Goal: Task Accomplishment & Management: Manage account settings

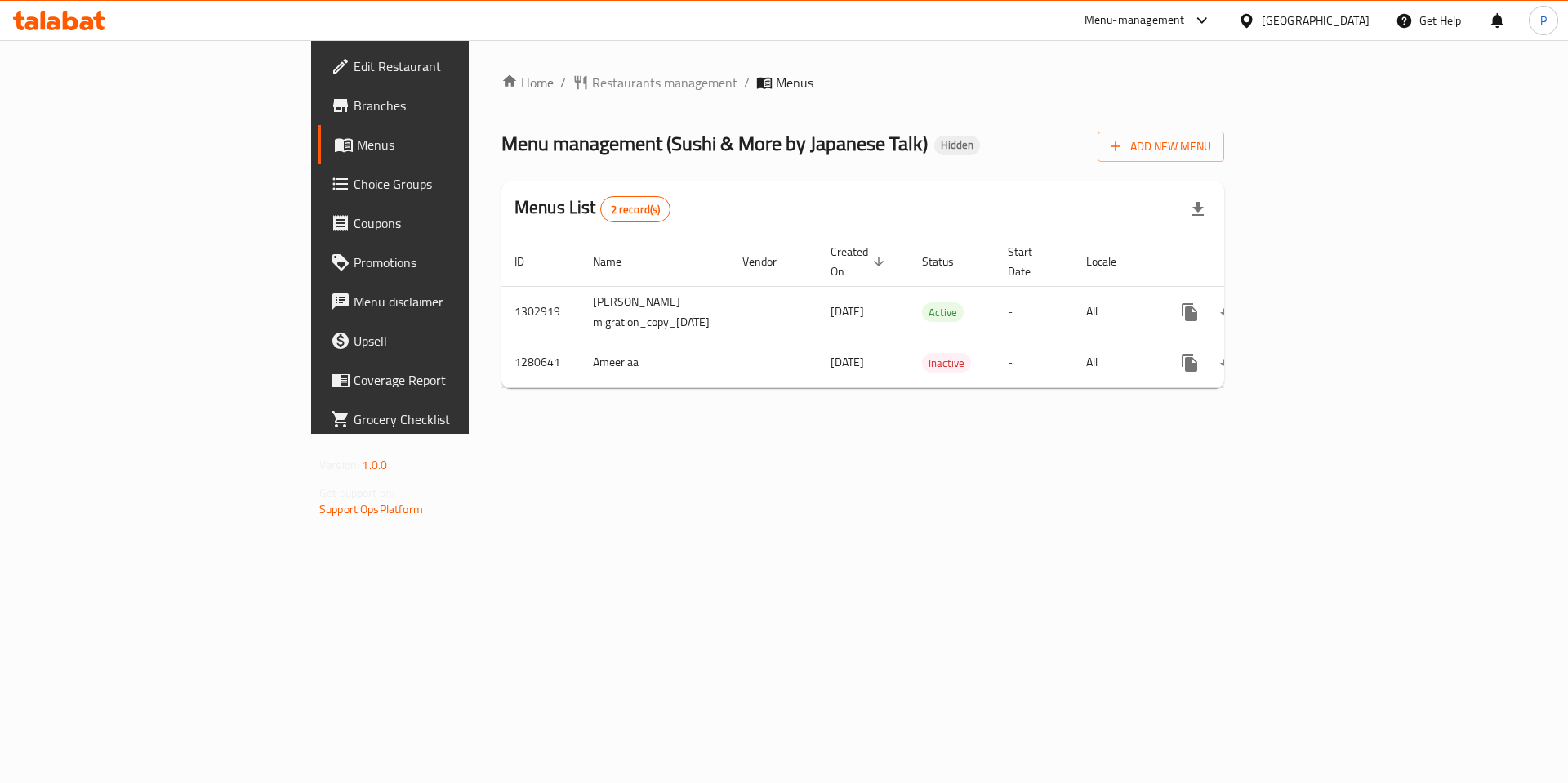
click at [354, 105] on span "Branches" at bounding box center [457, 105] width 207 height 20
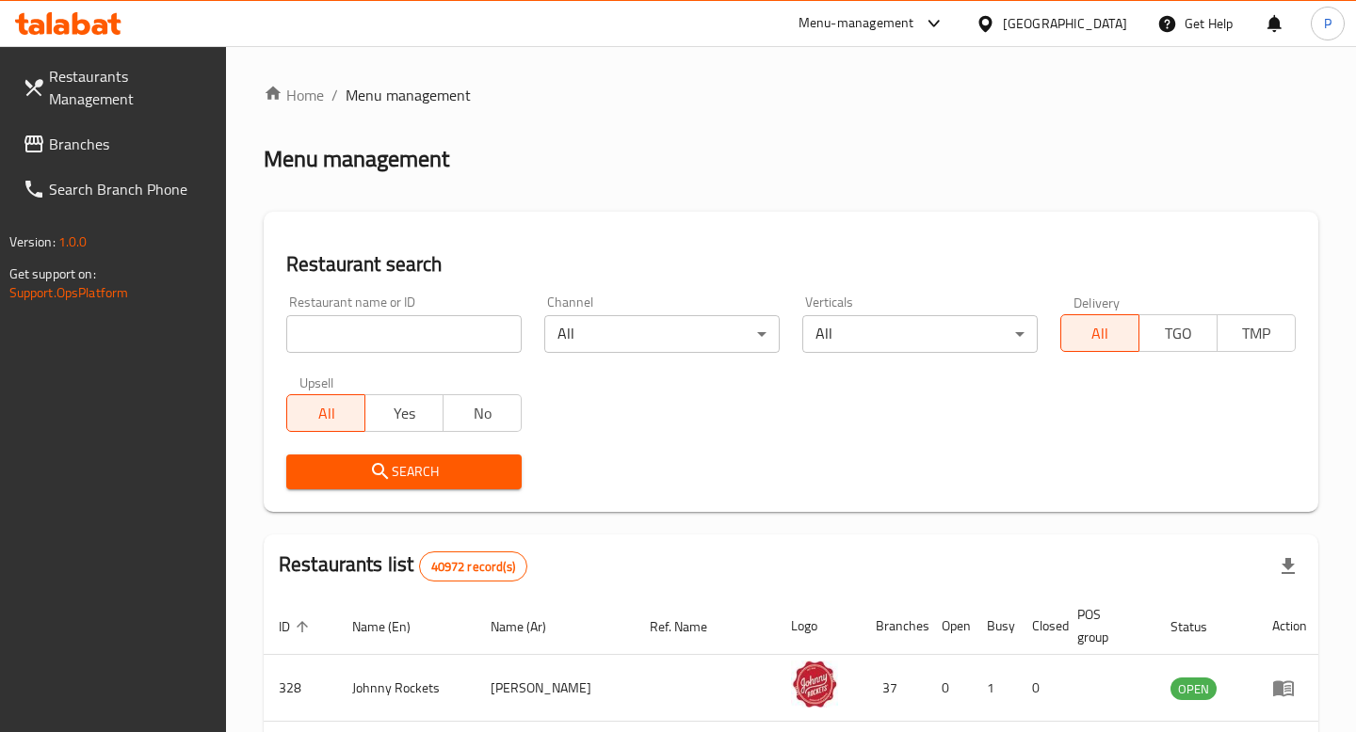
click at [399, 321] on input "search" at bounding box center [403, 334] width 235 height 38
type input "franjis"
click at [427, 474] on span "Search" at bounding box center [403, 472] width 205 height 24
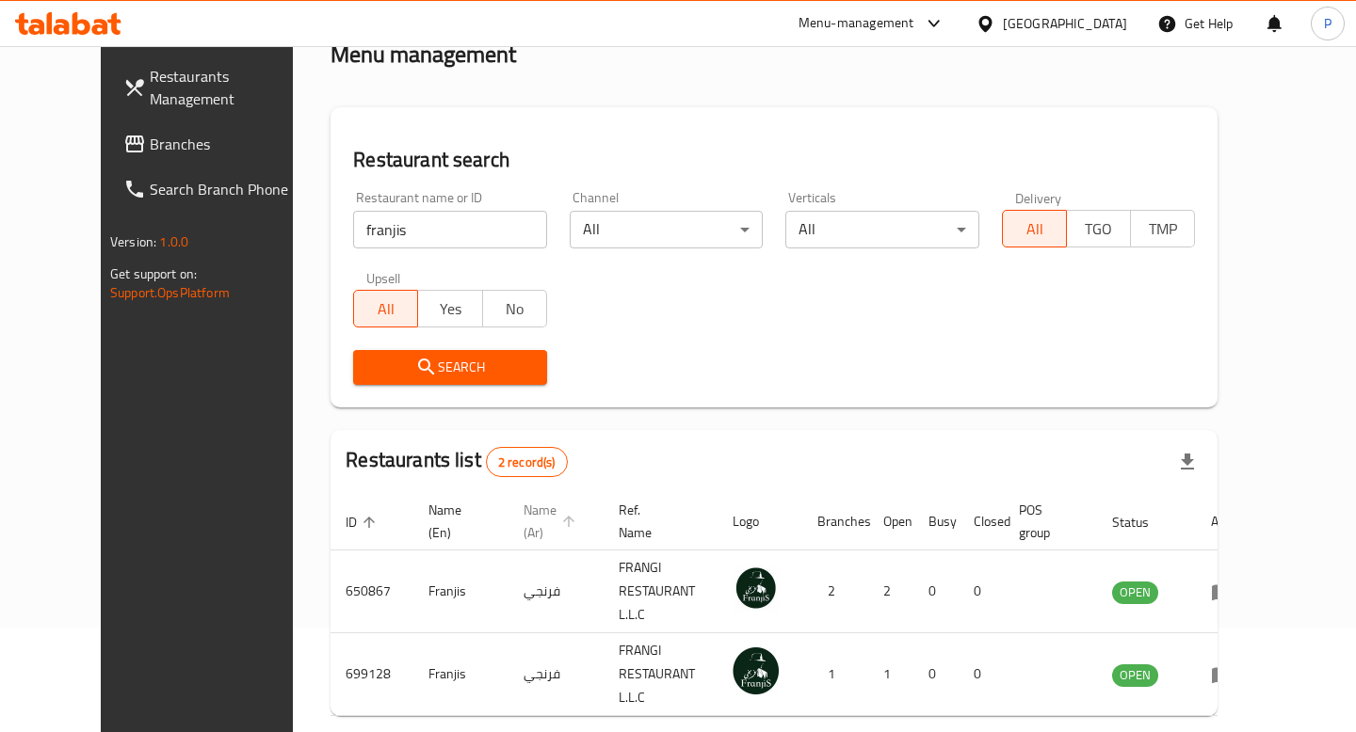
scroll to position [159, 0]
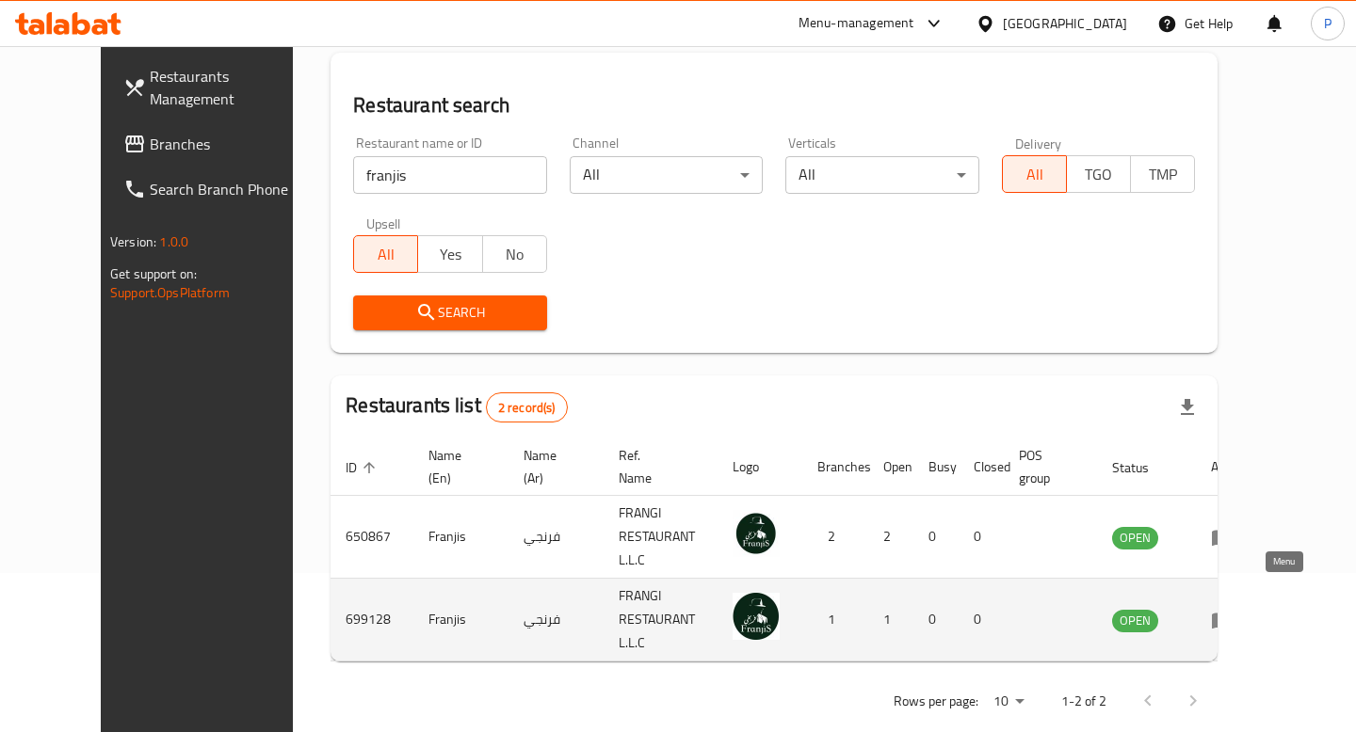
click at [1232, 613] on icon "enhanced table" at bounding box center [1222, 621] width 21 height 16
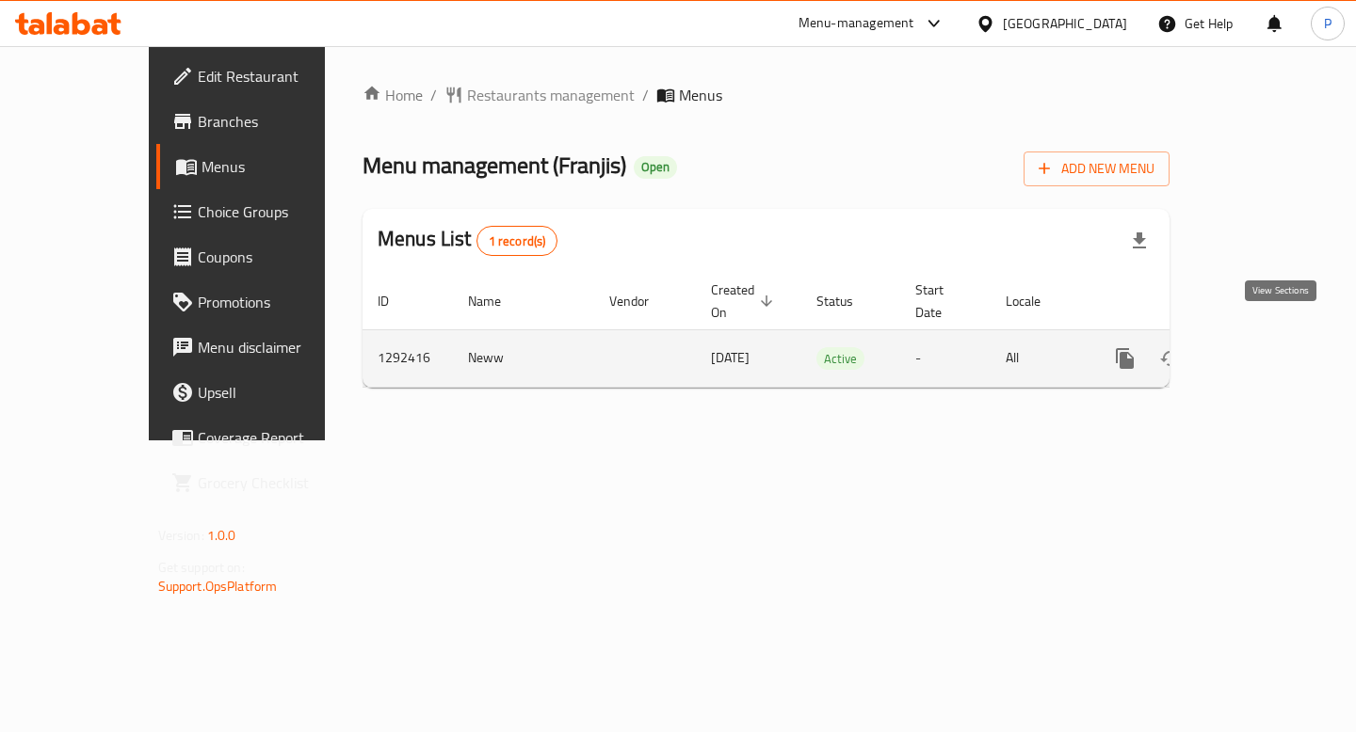
click at [1272, 347] on icon "enhanced table" at bounding box center [1260, 358] width 23 height 23
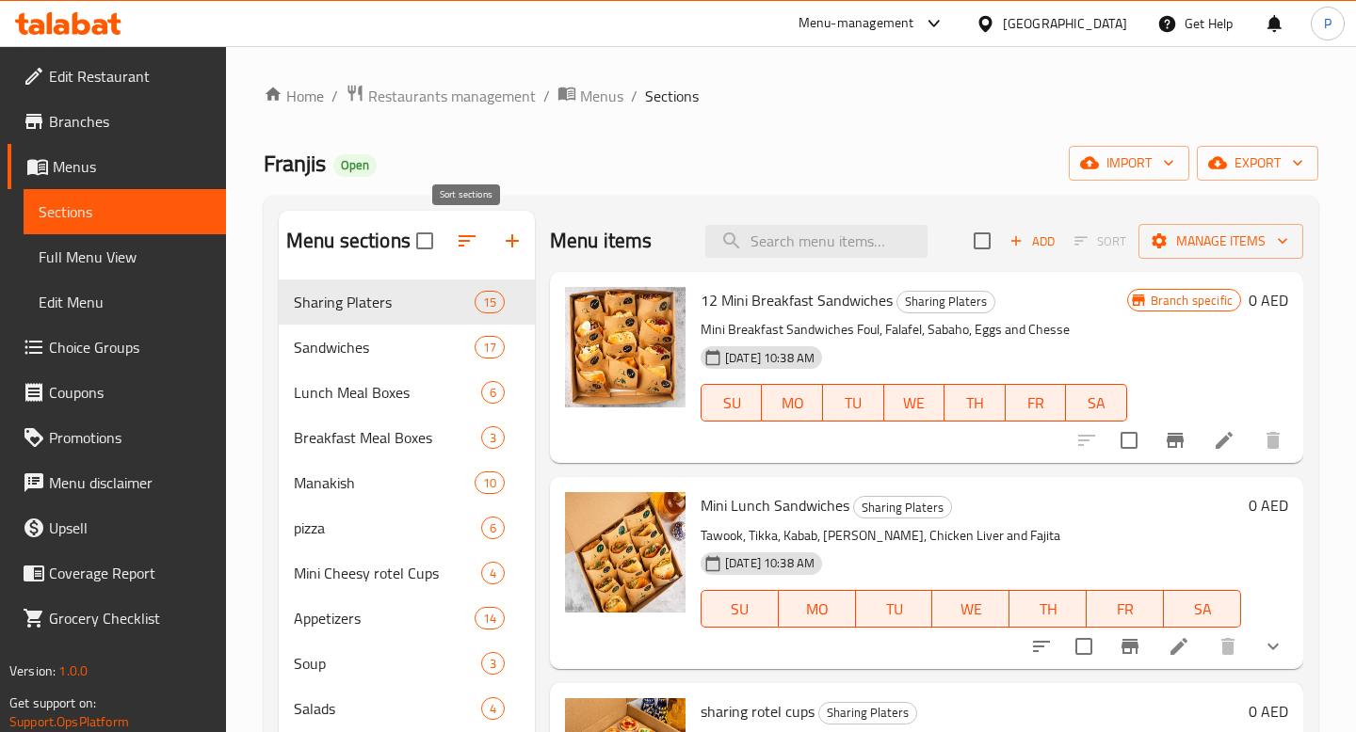
click at [466, 241] on icon "button" at bounding box center [466, 240] width 17 height 11
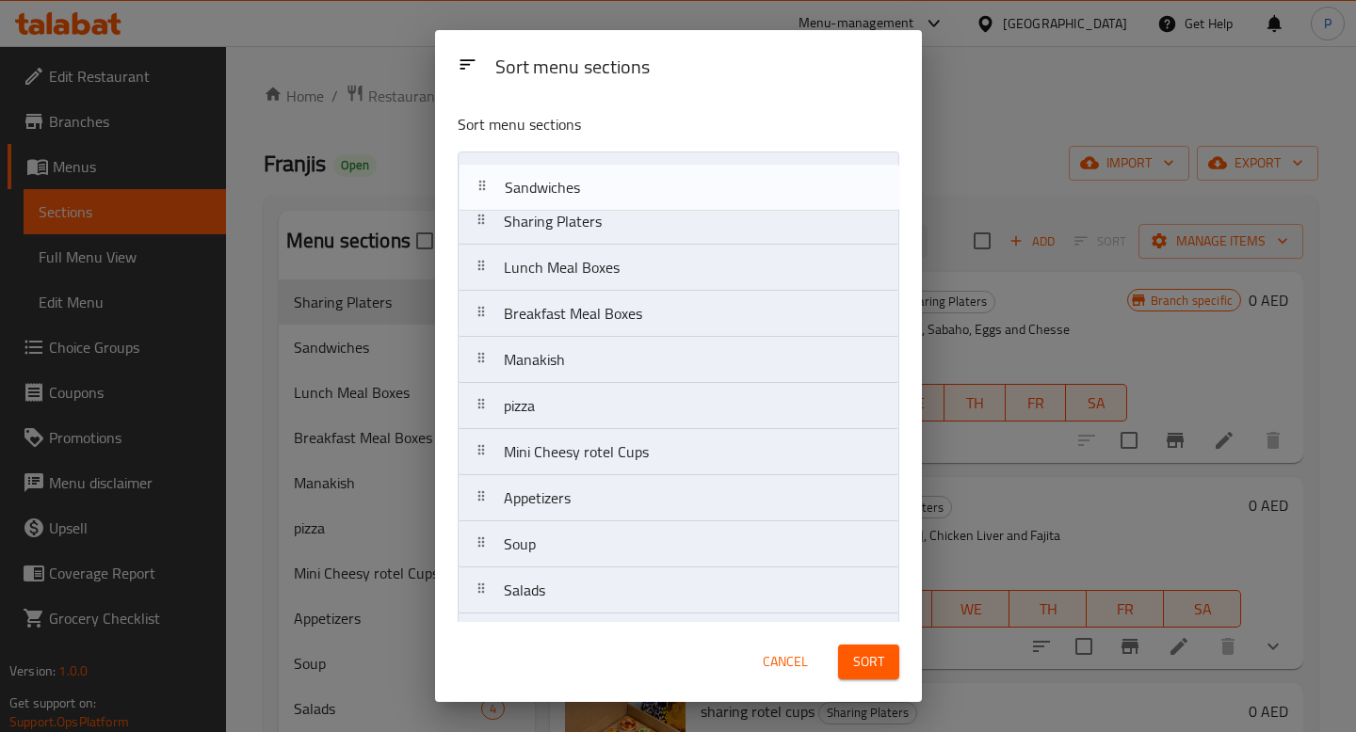
drag, startPoint x: 480, startPoint y: 229, endPoint x: 480, endPoint y: 181, distance: 48.0
click at [480, 181] on nav "Sharing Platers Sandwiches Lunch Meal Boxes Breakfast Meal Boxes Manakish pizza…" at bounding box center [679, 499] width 442 height 694
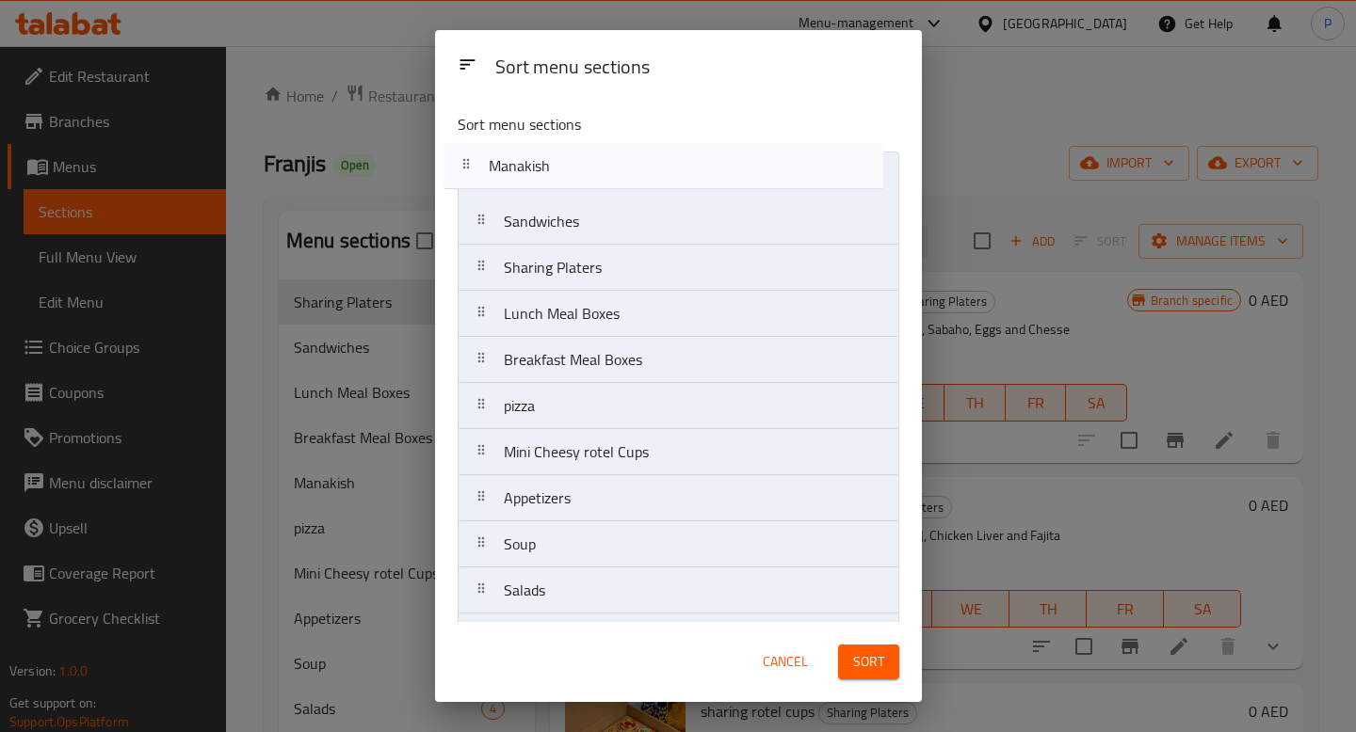
drag, startPoint x: 483, startPoint y: 368, endPoint x: 468, endPoint y: 169, distance: 199.2
click at [468, 169] on nav "Sandwiches Sharing Platers Lunch Meal Boxes Breakfast Meal Boxes Manakish pizza…" at bounding box center [679, 499] width 442 height 694
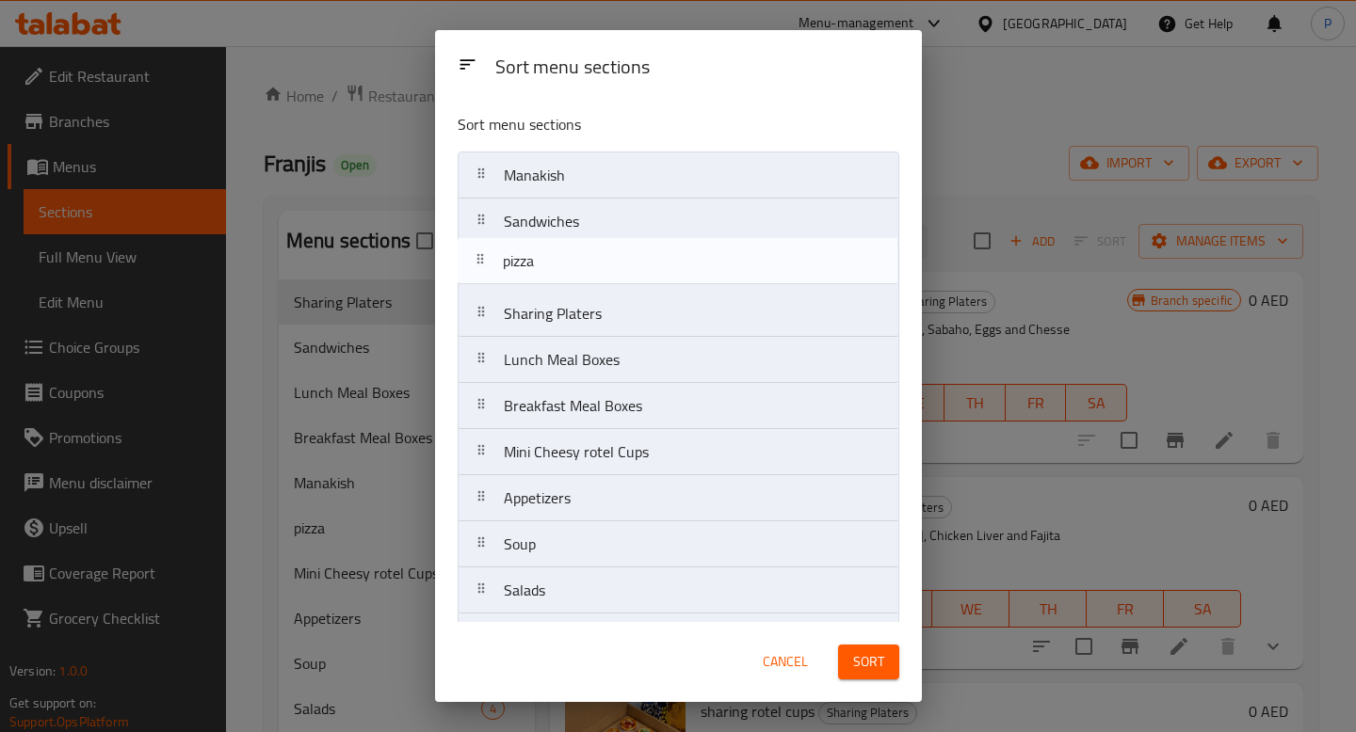
drag, startPoint x: 475, startPoint y: 405, endPoint x: 474, endPoint y: 254, distance: 150.6
click at [474, 254] on nav "Manakish Sandwiches Sharing Platers Lunch Meal Boxes Breakfast Meal Boxes pizza…" at bounding box center [679, 499] width 442 height 694
drag, startPoint x: 484, startPoint y: 401, endPoint x: 476, endPoint y: 257, distance: 144.2
click at [476, 257] on nav "Manakish Sandwiches pizza Sharing Platers Lunch Meal Boxes Breakfast Meal Boxes…" at bounding box center [679, 499] width 442 height 694
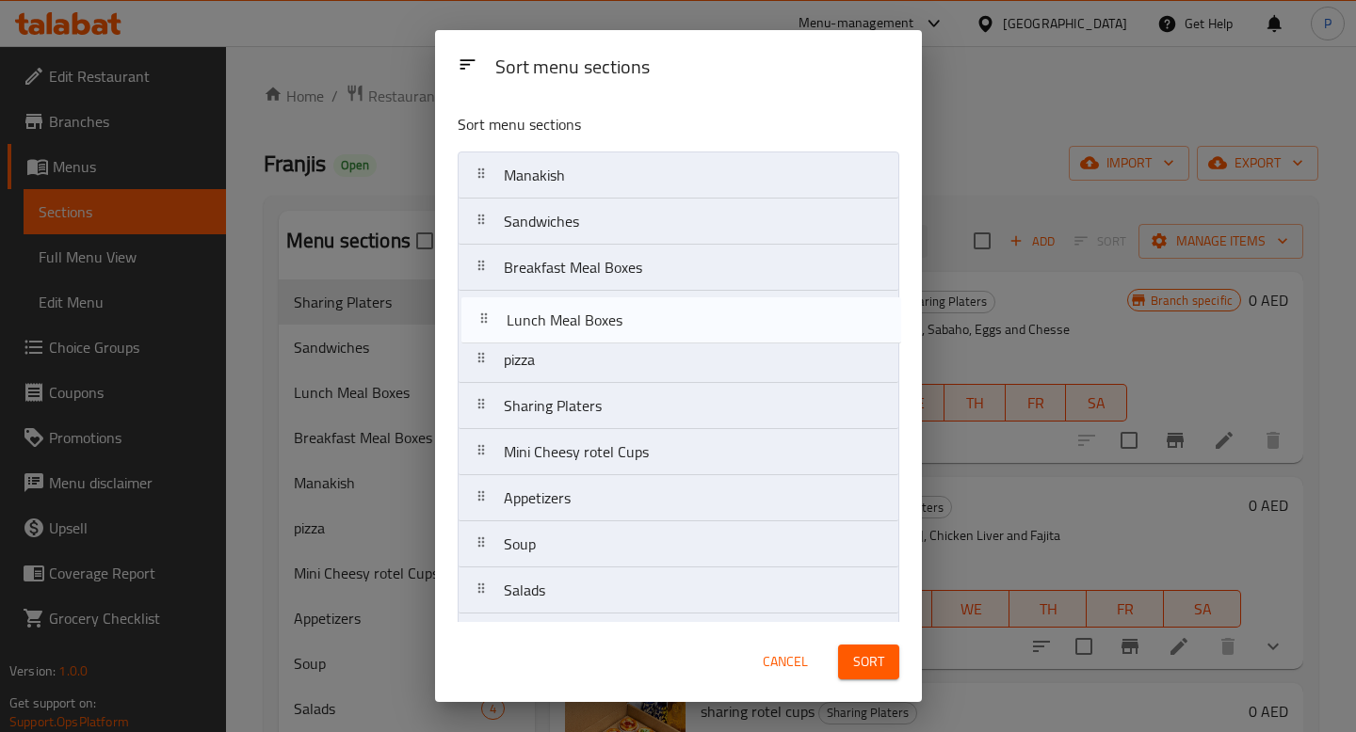
drag, startPoint x: 478, startPoint y: 407, endPoint x: 481, endPoint y: 310, distance: 97.0
click at [481, 310] on nav "Manakish Sandwiches Breakfast Meal Boxes pizza Sharing Platers Lunch Meal Boxes…" at bounding box center [679, 499] width 442 height 694
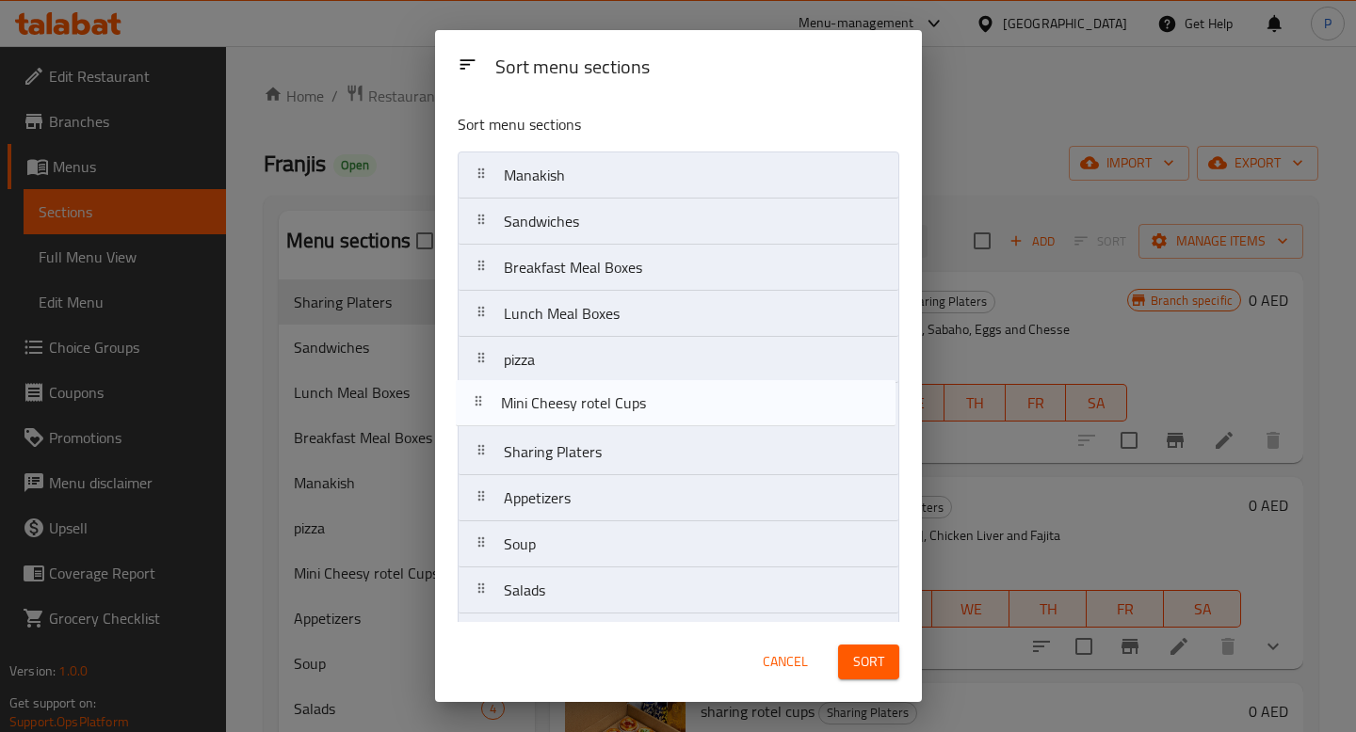
drag, startPoint x: 492, startPoint y: 460, endPoint x: 490, endPoint y: 405, distance: 55.6
click at [490, 405] on nav "Manakish Sandwiches Breakfast Meal Boxes Lunch Meal Boxes pizza Sharing Platers…" at bounding box center [679, 499] width 442 height 694
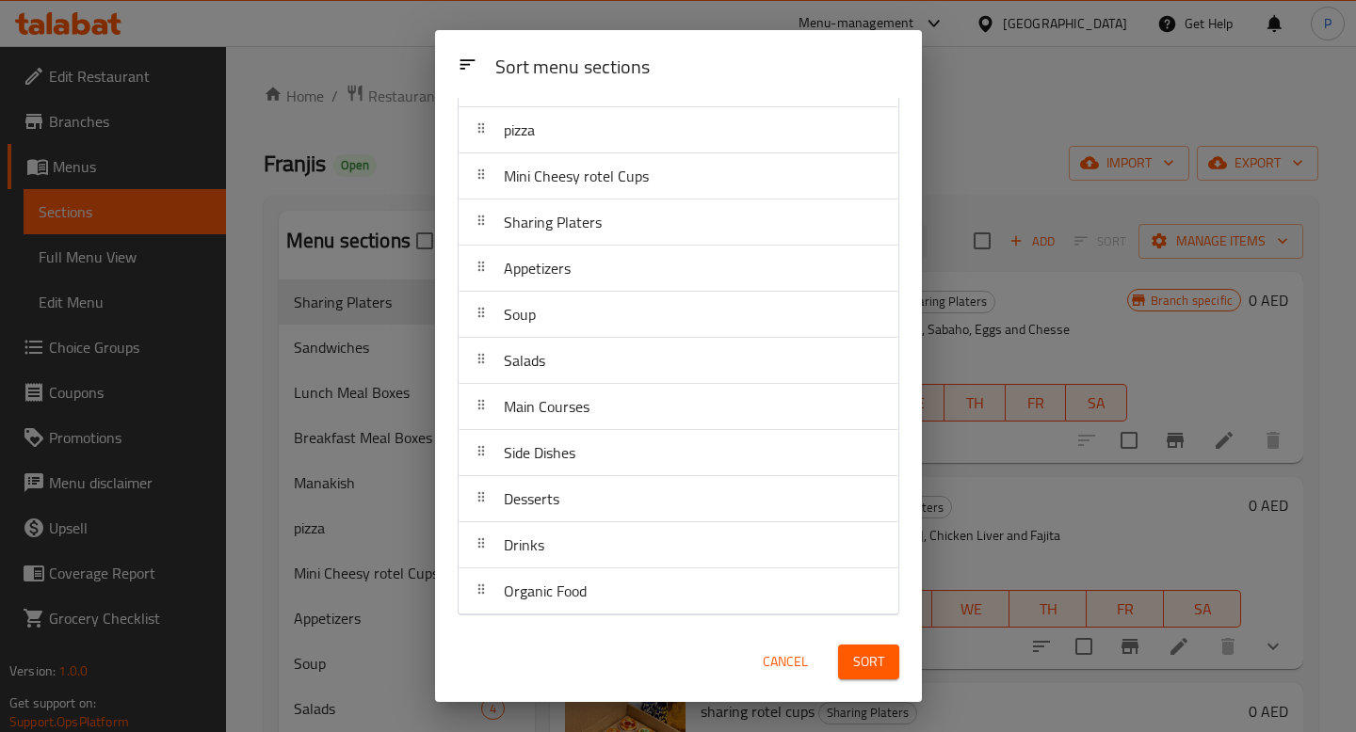
scroll to position [231, 0]
click at [875, 656] on span "Sort" at bounding box center [868, 662] width 31 height 24
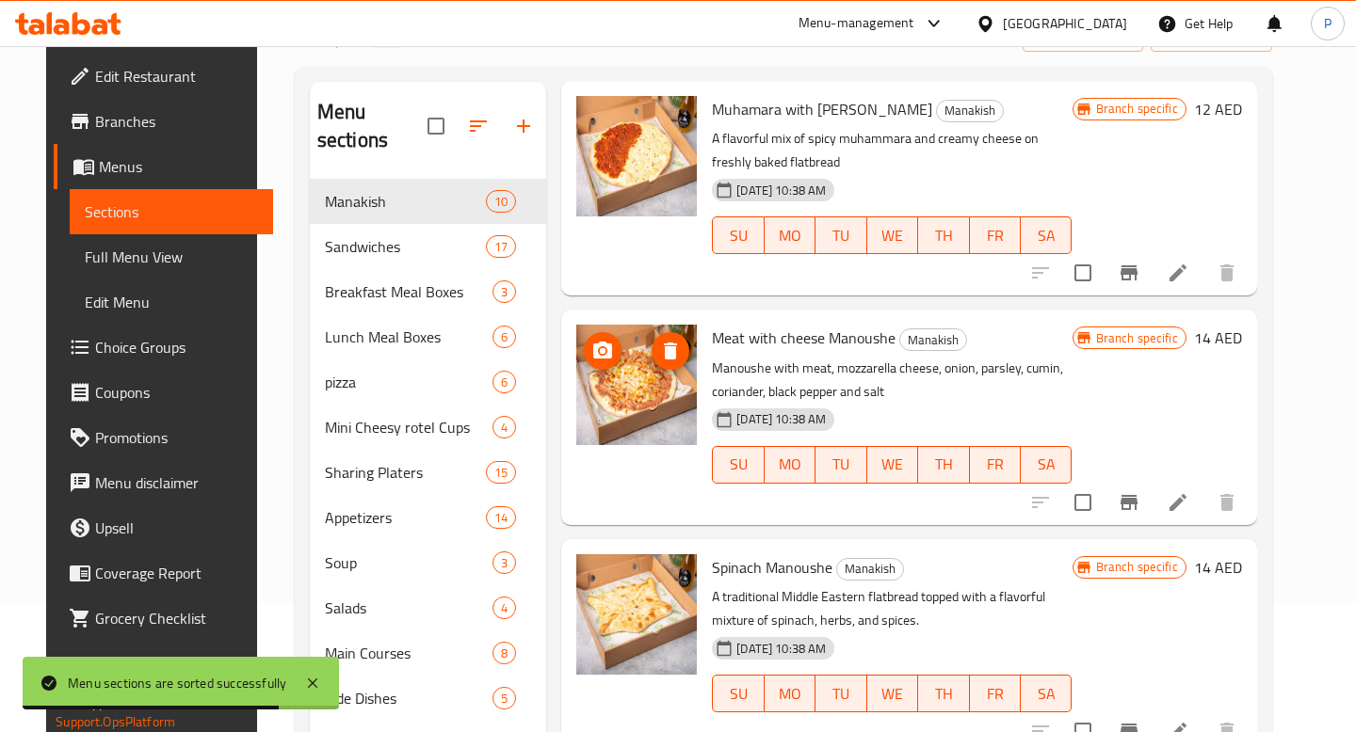
scroll to position [0, 0]
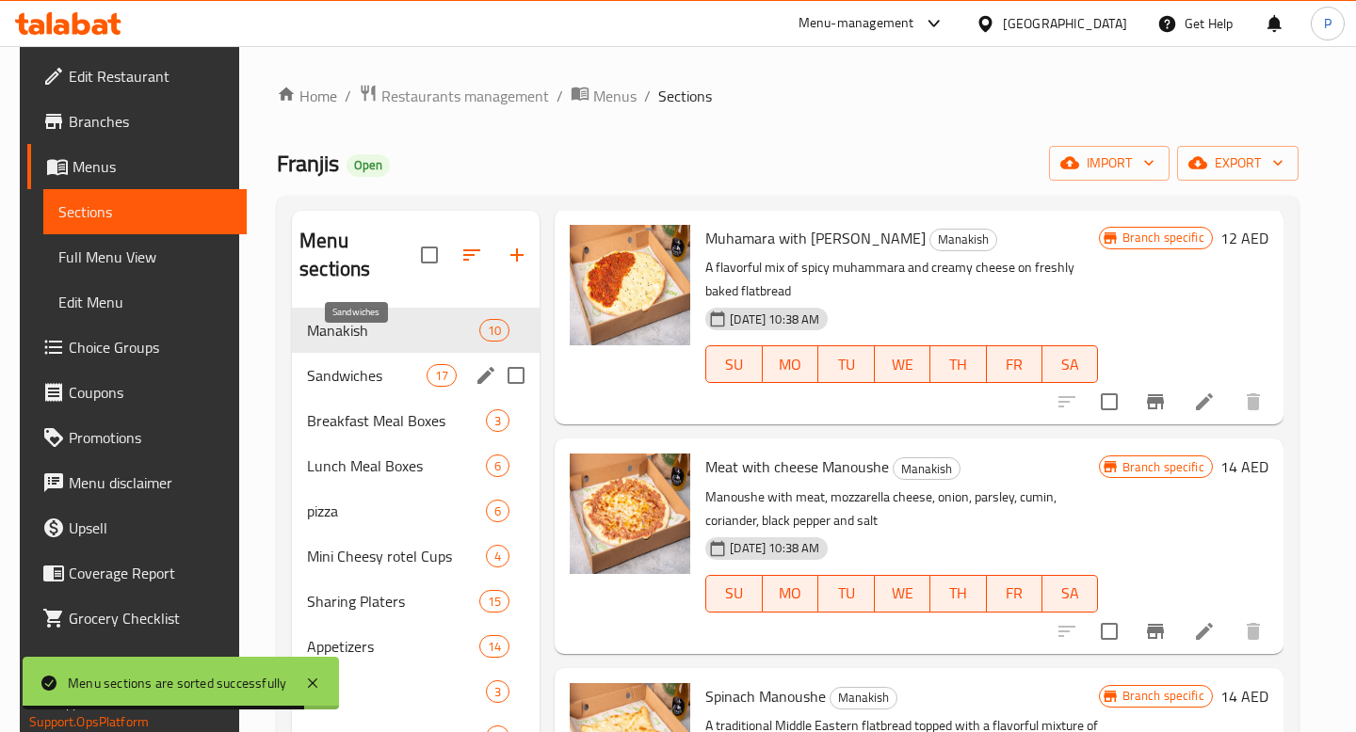
click at [361, 364] on span "Sandwiches" at bounding box center [367, 375] width 120 height 23
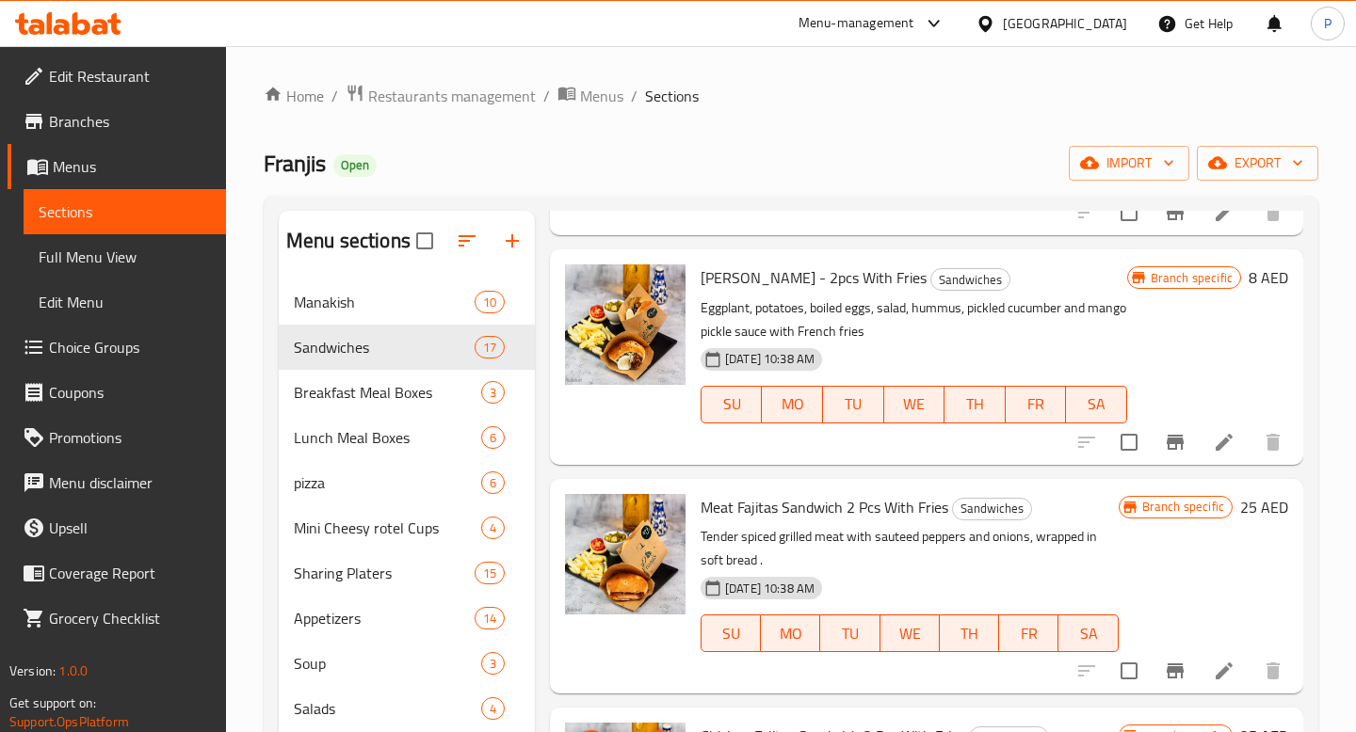
scroll to position [1413, 0]
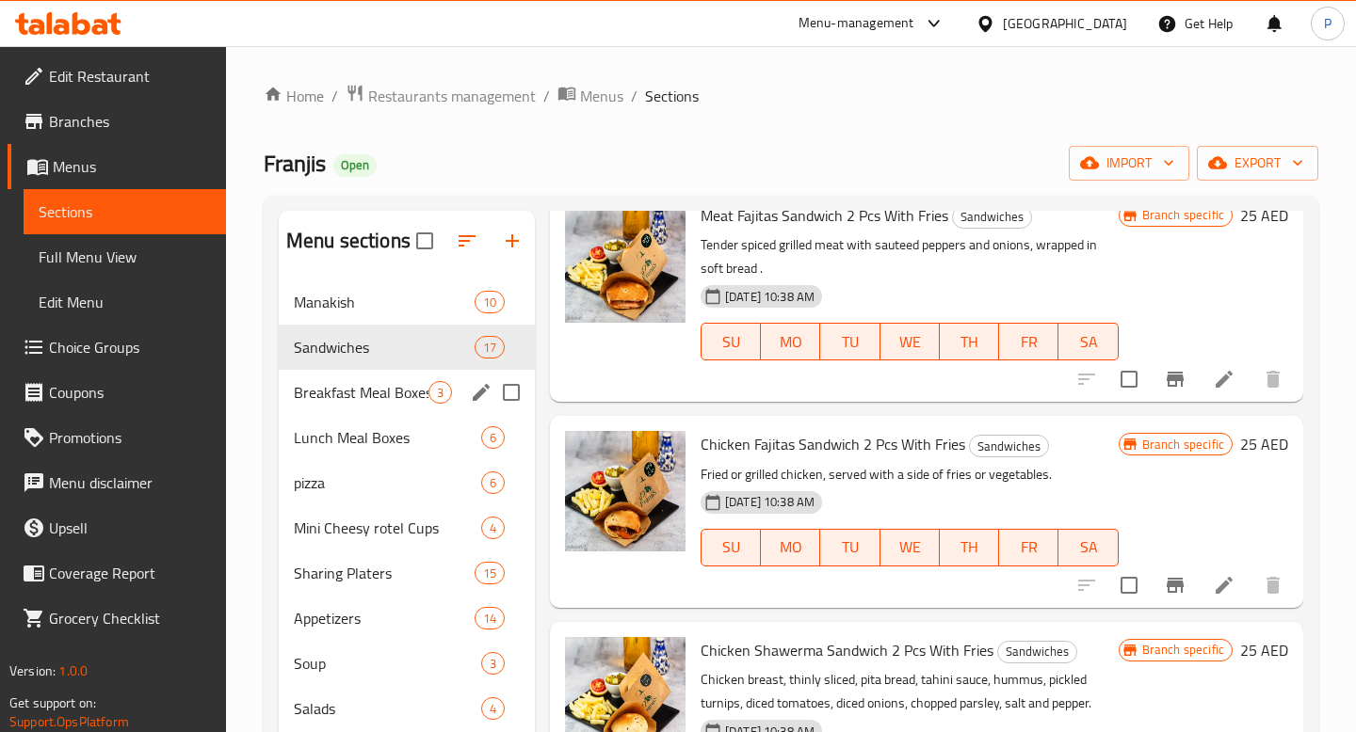
click at [405, 410] on div "Breakfast Meal Boxes 3" at bounding box center [407, 392] width 256 height 45
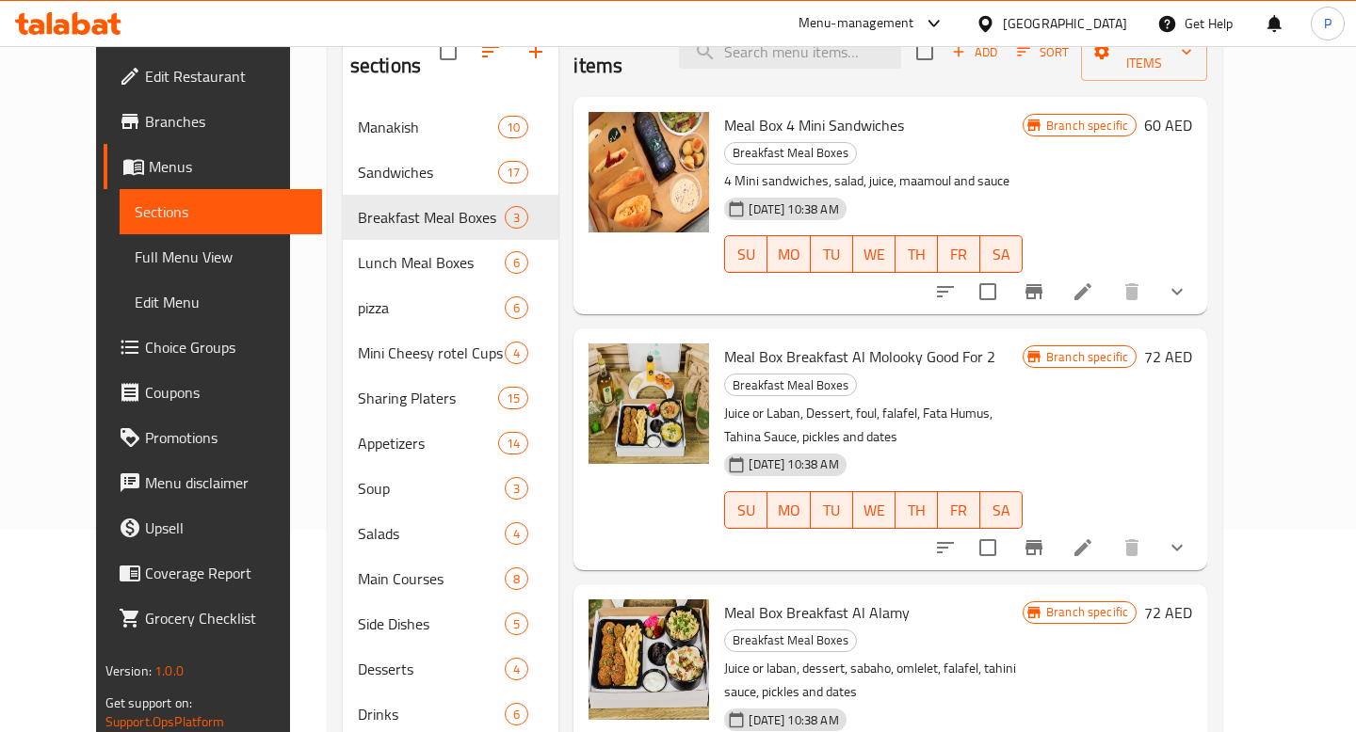
scroll to position [285, 0]
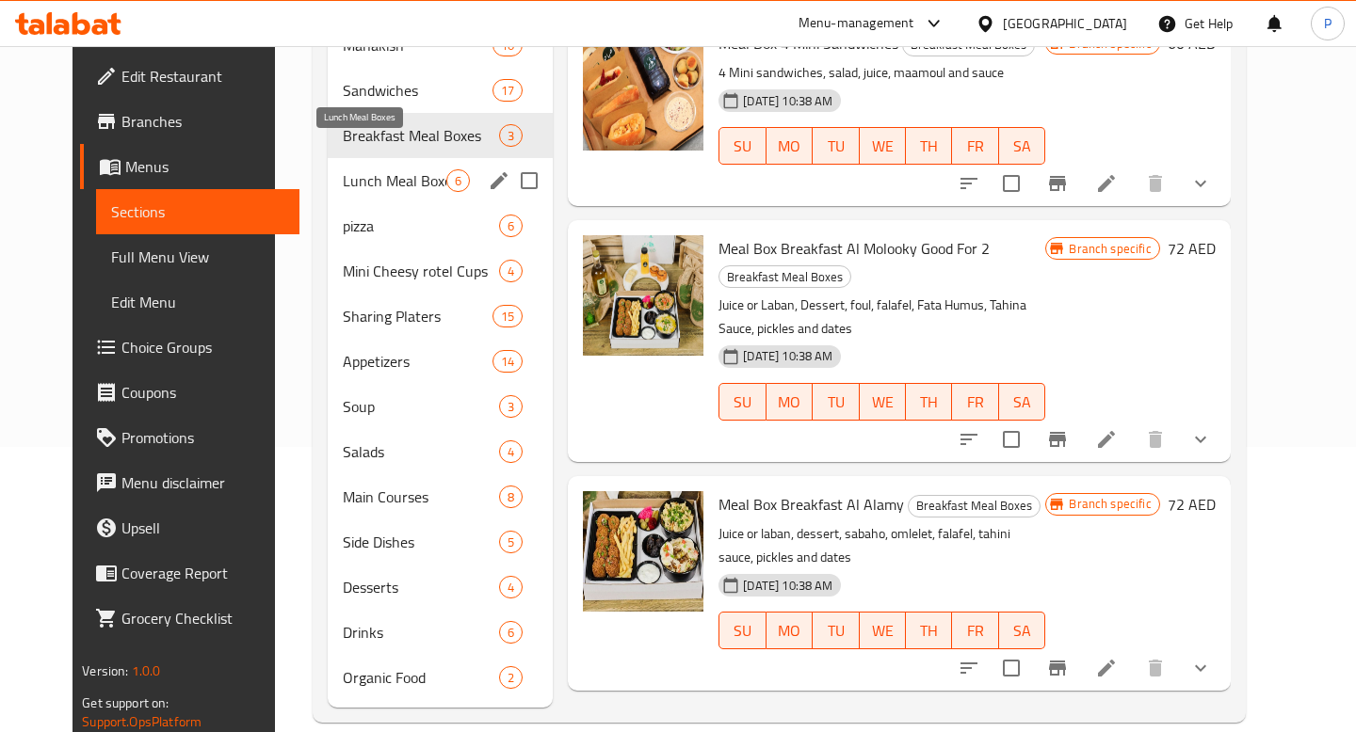
click at [375, 169] on span "Lunch Meal Boxes" at bounding box center [395, 180] width 104 height 23
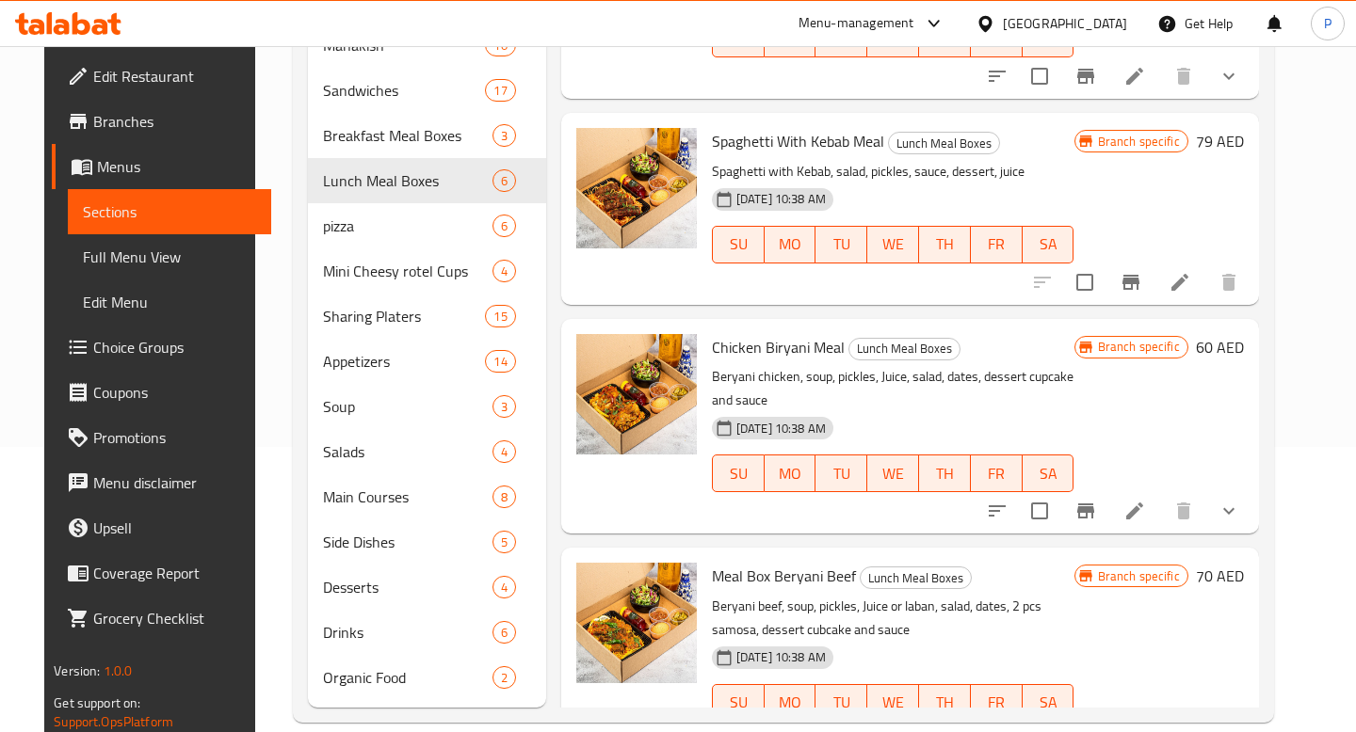
scroll to position [573, 0]
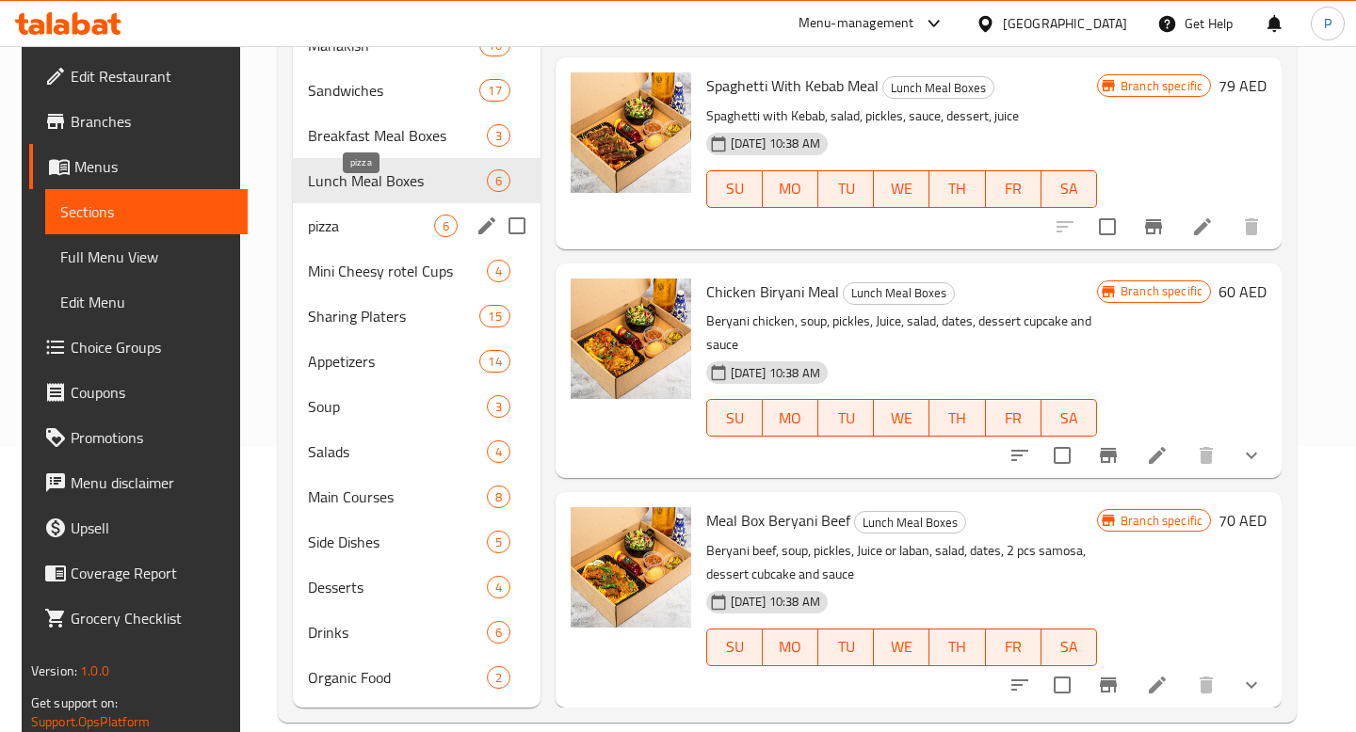
click at [387, 215] on span "pizza" at bounding box center [370, 226] width 125 height 23
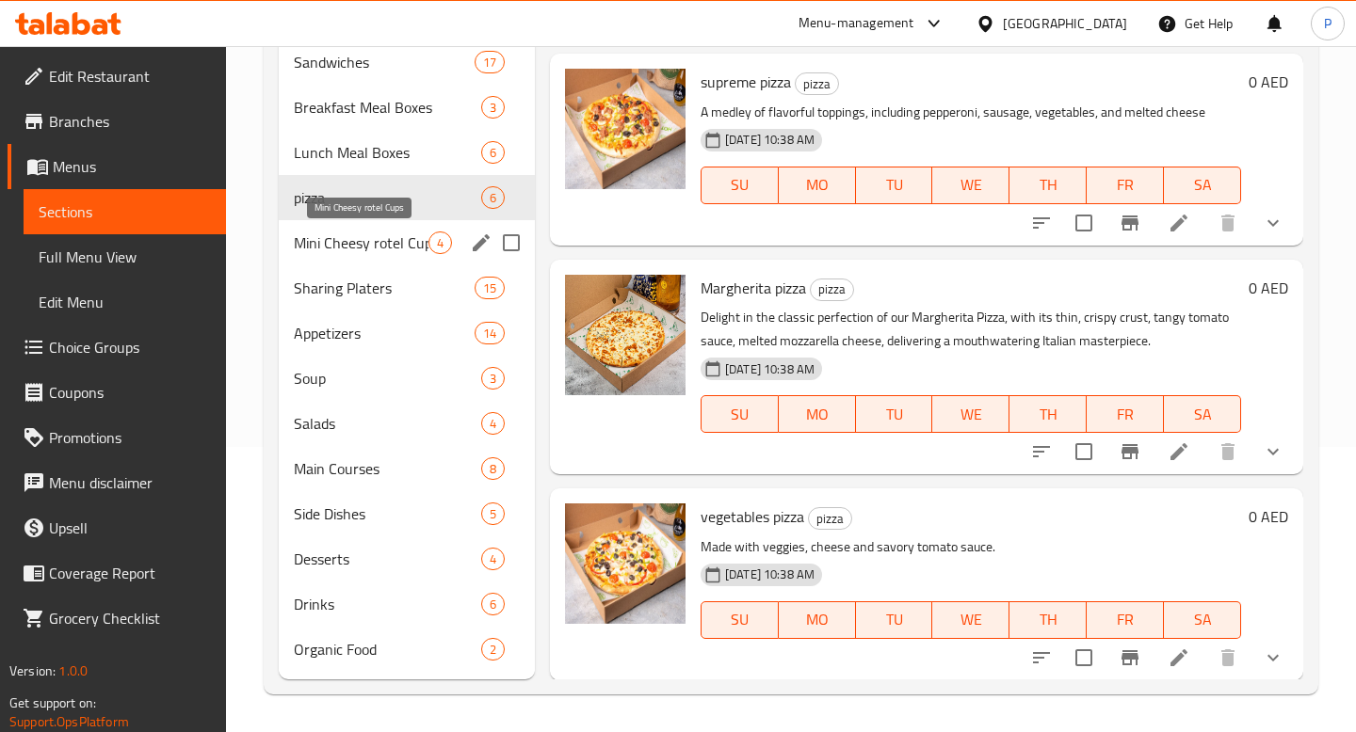
click at [344, 236] on span "Mini Cheesy rotel Cups" at bounding box center [361, 243] width 135 height 23
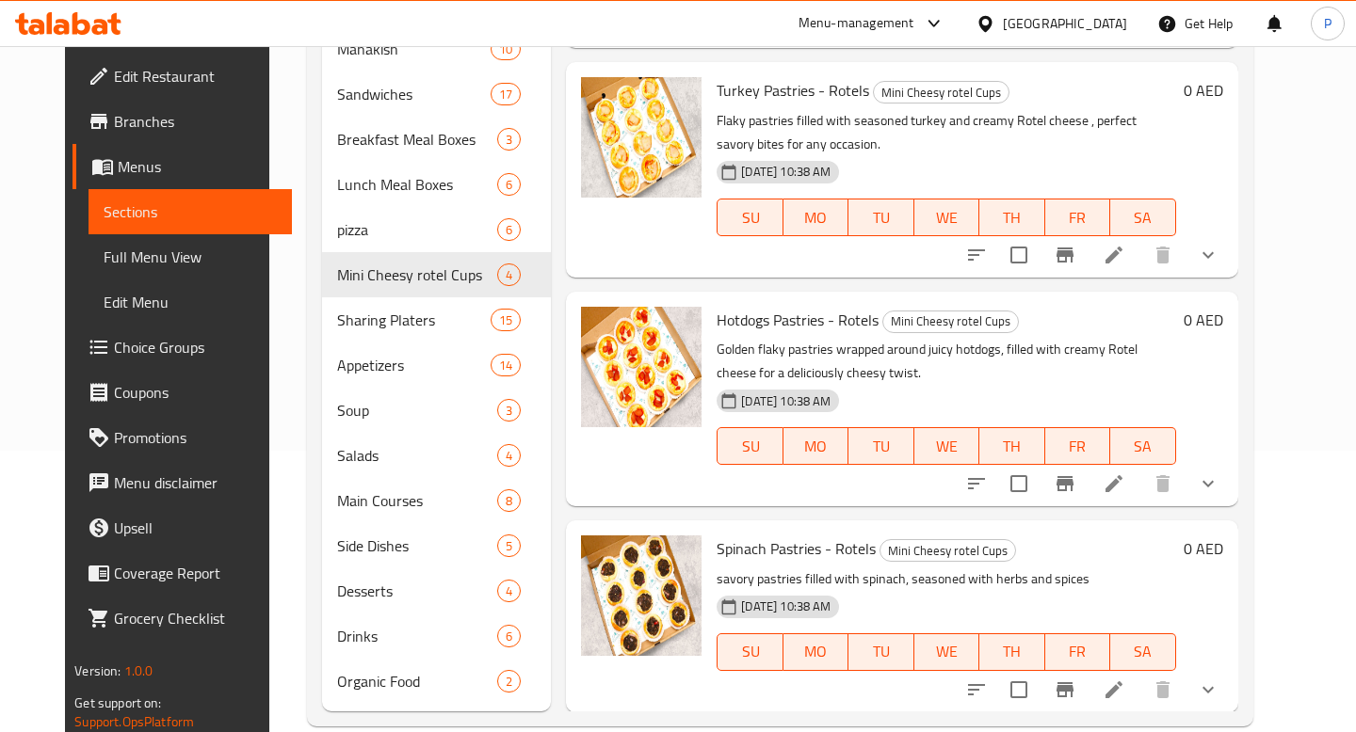
scroll to position [285, 0]
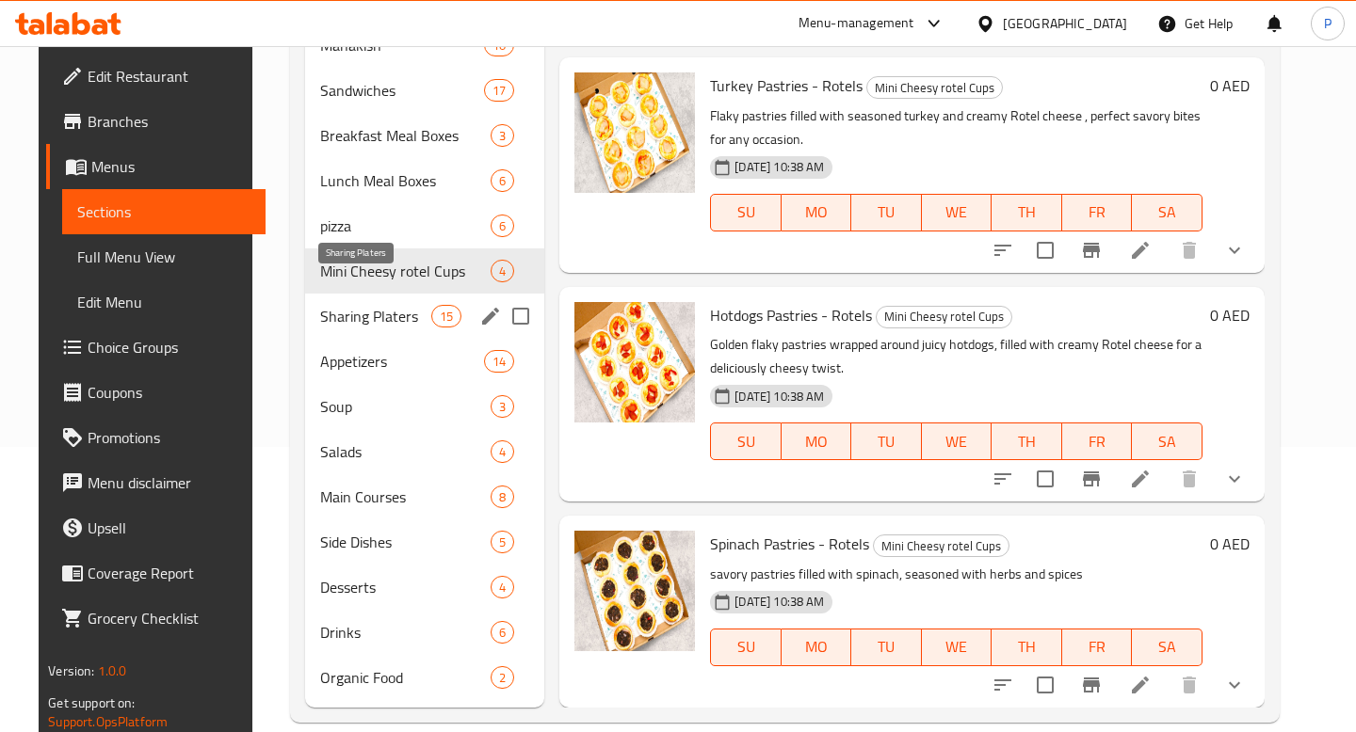
click at [396, 305] on span "Sharing Platers" at bounding box center [375, 316] width 111 height 23
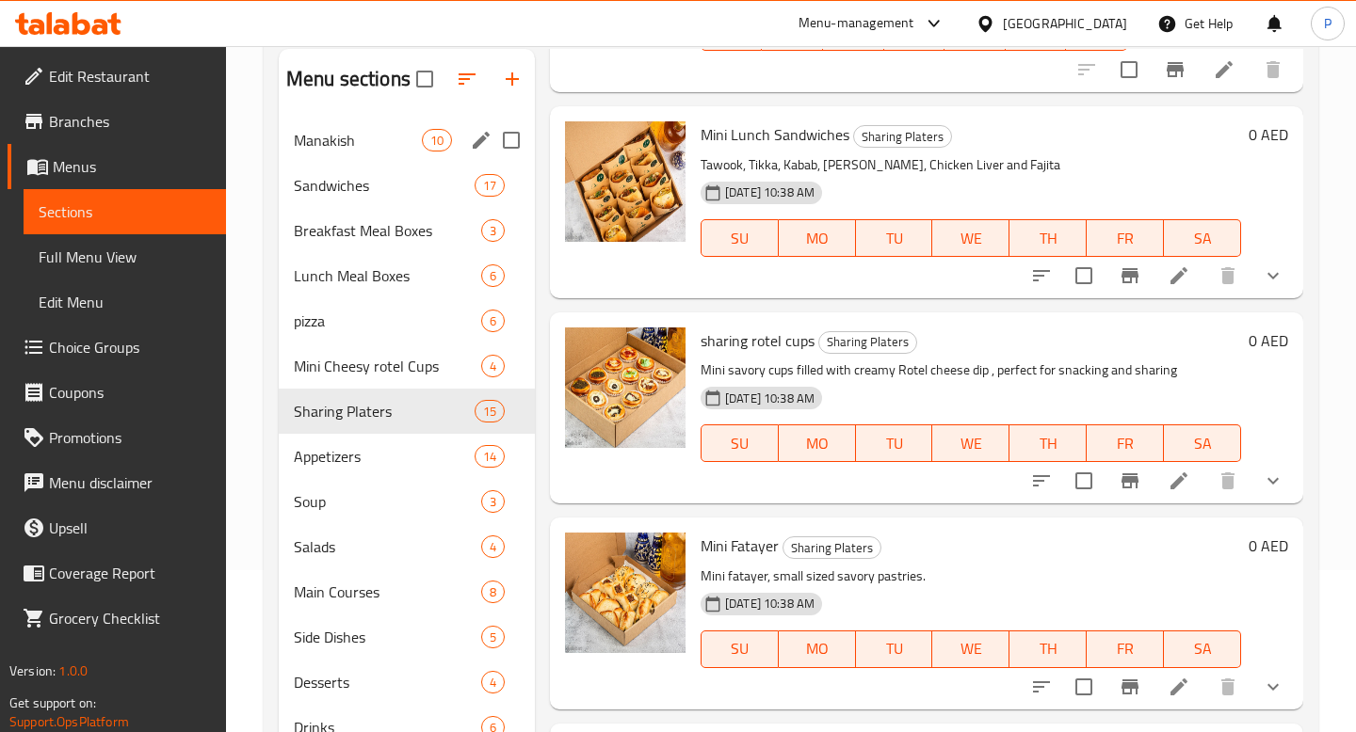
scroll to position [141, 0]
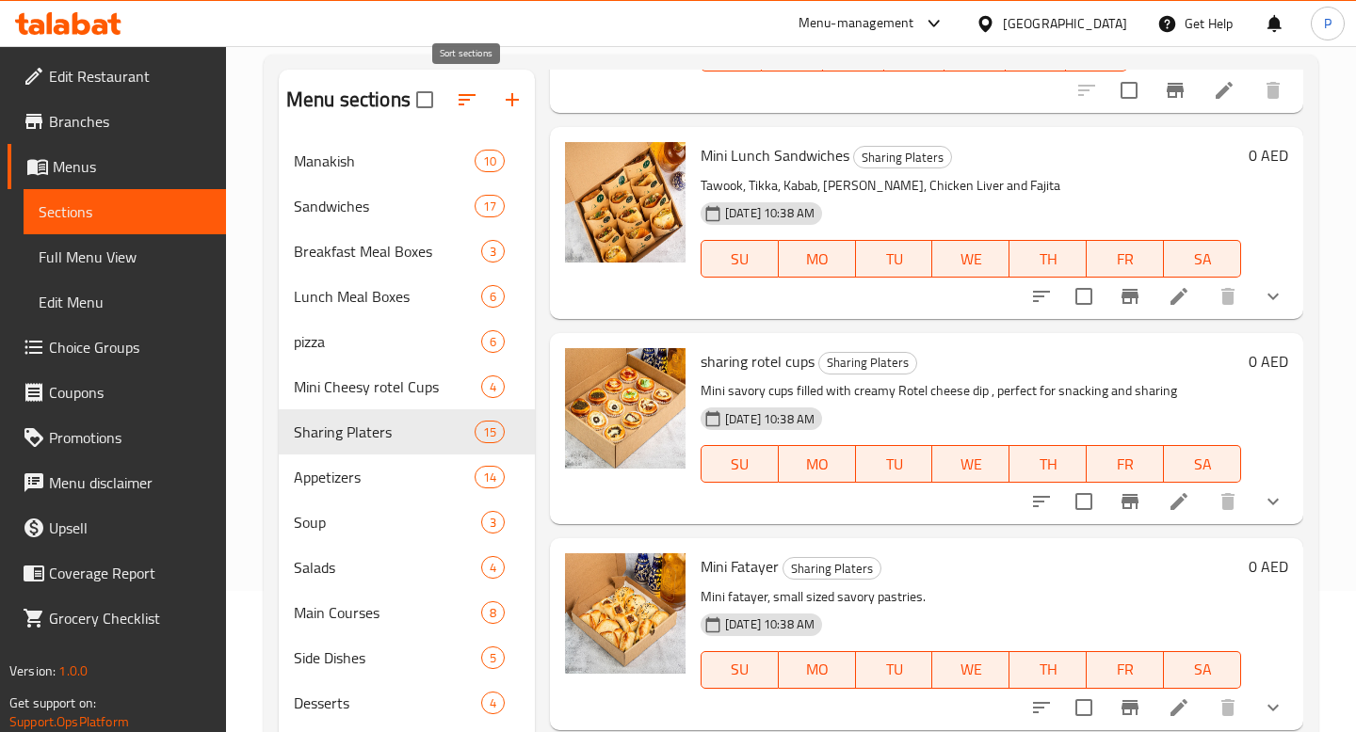
click at [475, 108] on icon "button" at bounding box center [467, 99] width 23 height 23
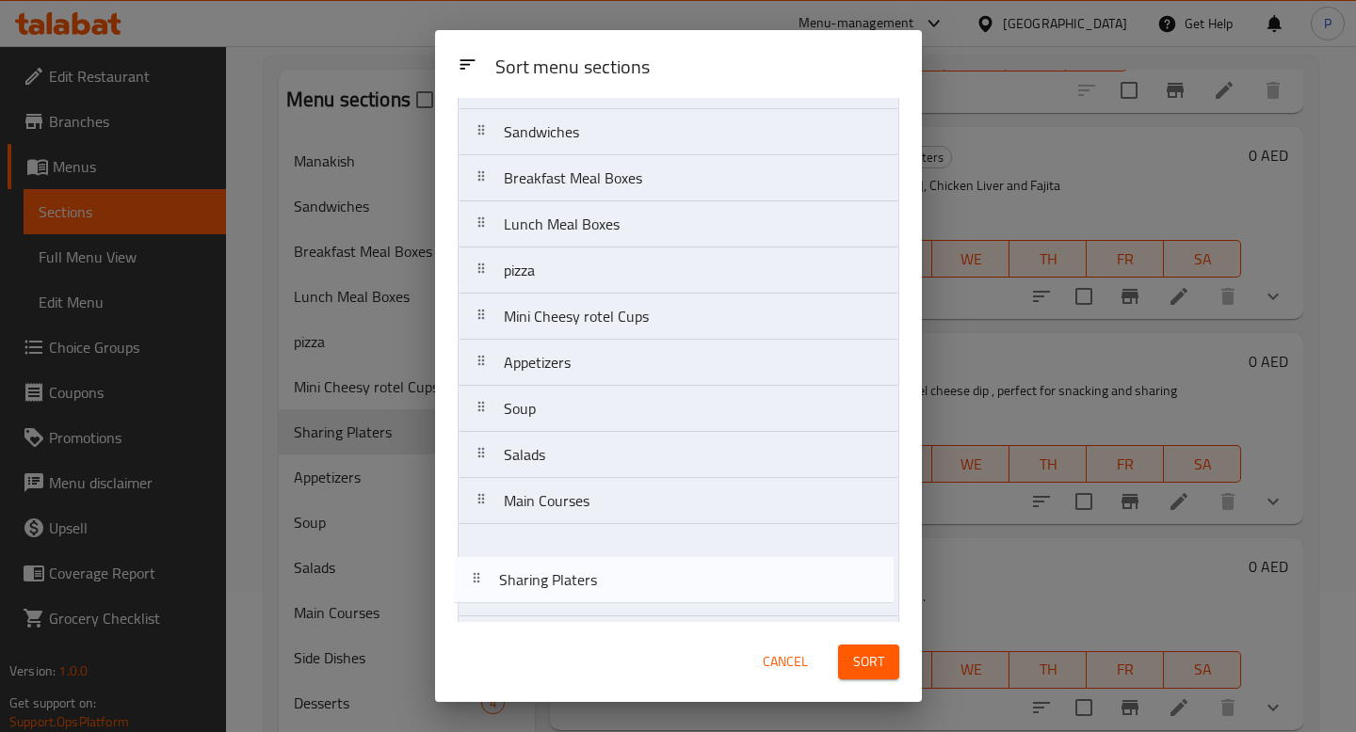
scroll to position [231, 0]
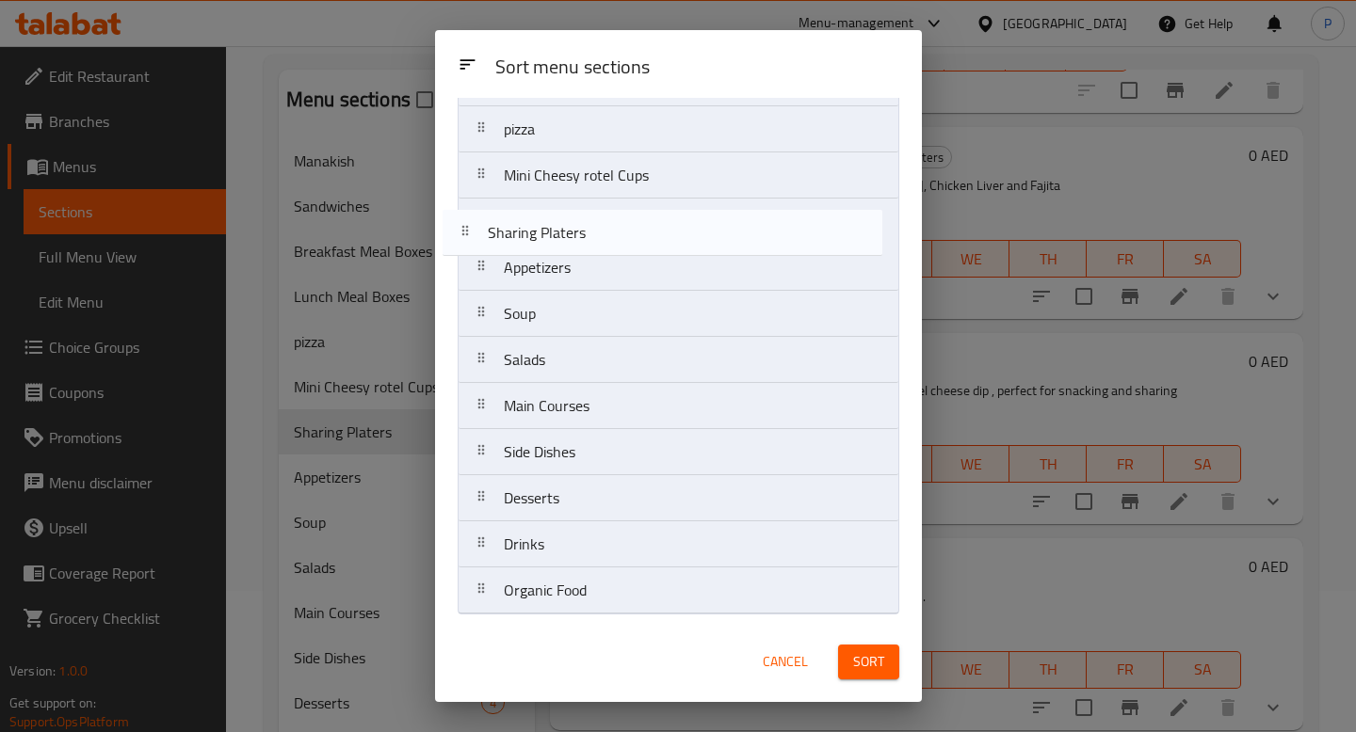
drag, startPoint x: 476, startPoint y: 459, endPoint x: 460, endPoint y: 248, distance: 212.4
click at [460, 248] on nav "Manakish Sandwiches Breakfast Meal Boxes Lunch Meal Boxes pizza Mini Cheesy rot…" at bounding box center [679, 268] width 442 height 694
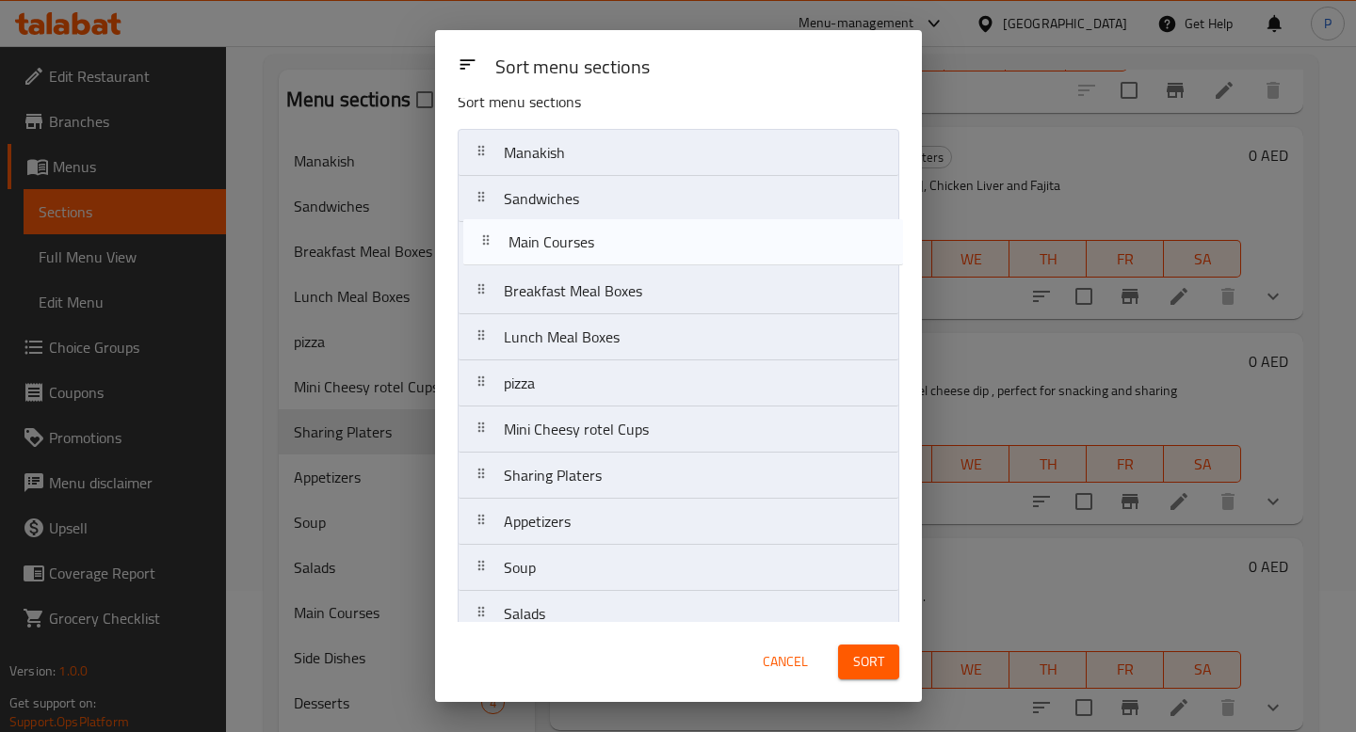
scroll to position [21, 0]
drag, startPoint x: 483, startPoint y: 402, endPoint x: 485, endPoint y: 240, distance: 161.9
click at [485, 240] on nav "Manakish Sandwiches Breakfast Meal Boxes Lunch Meal Boxes pizza Mini Cheesy rot…" at bounding box center [679, 478] width 442 height 694
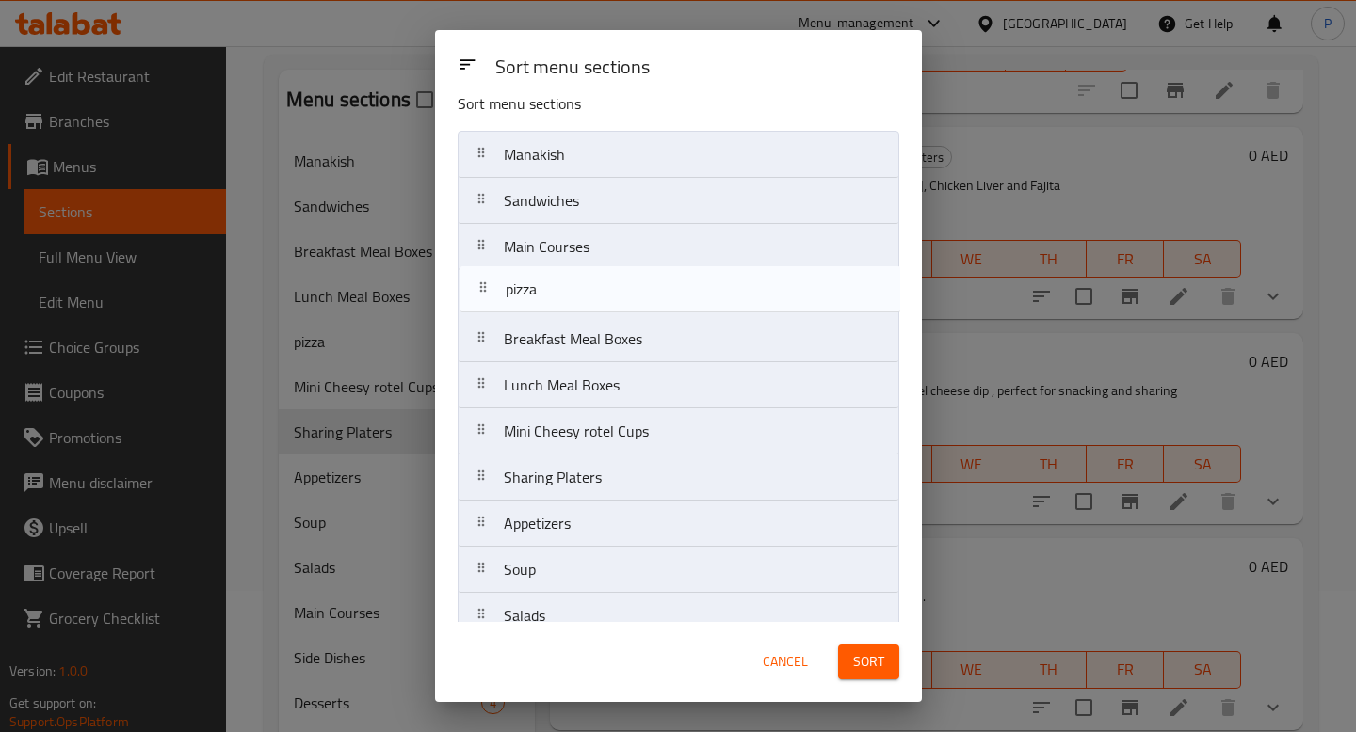
drag, startPoint x: 478, startPoint y: 384, endPoint x: 480, endPoint y: 282, distance: 101.7
click at [480, 282] on nav "Manakish Sandwiches Main Courses Breakfast Meal Boxes Lunch Meal Boxes pizza Mi…" at bounding box center [679, 478] width 442 height 694
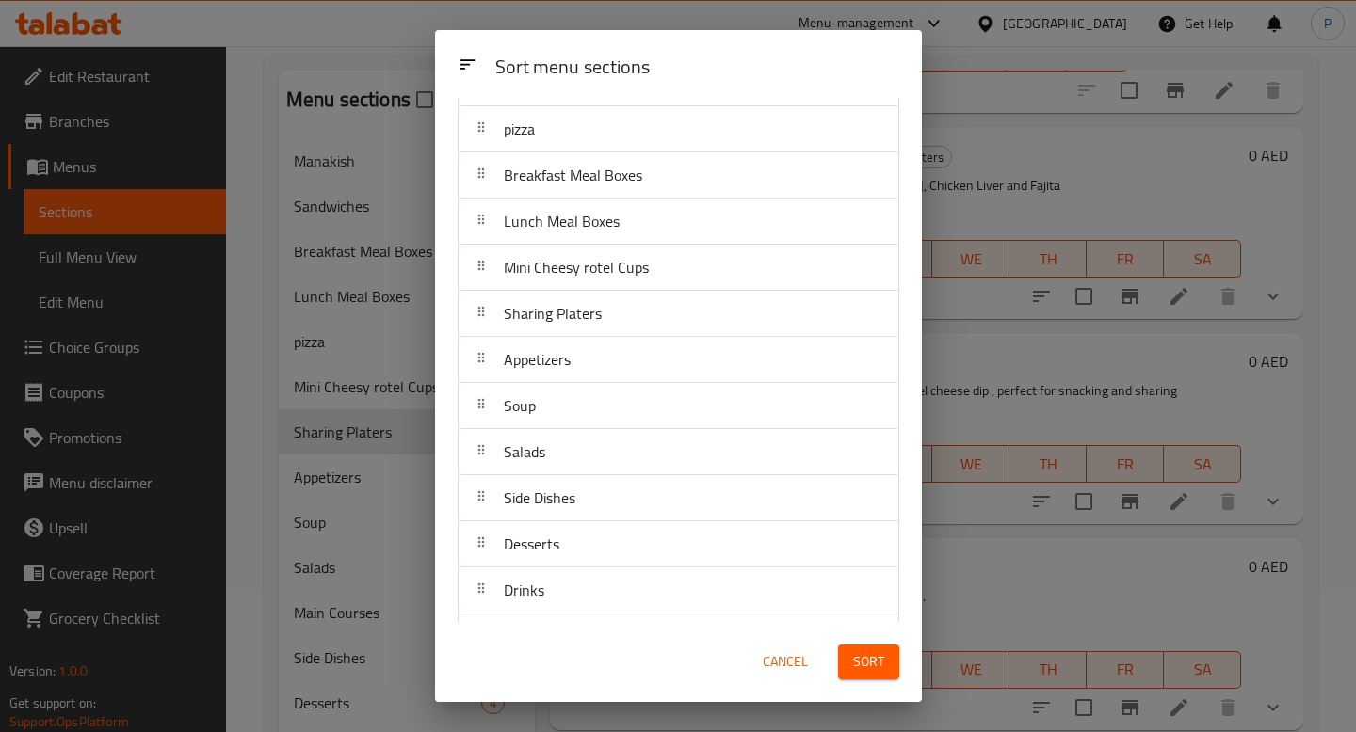
scroll to position [231, 0]
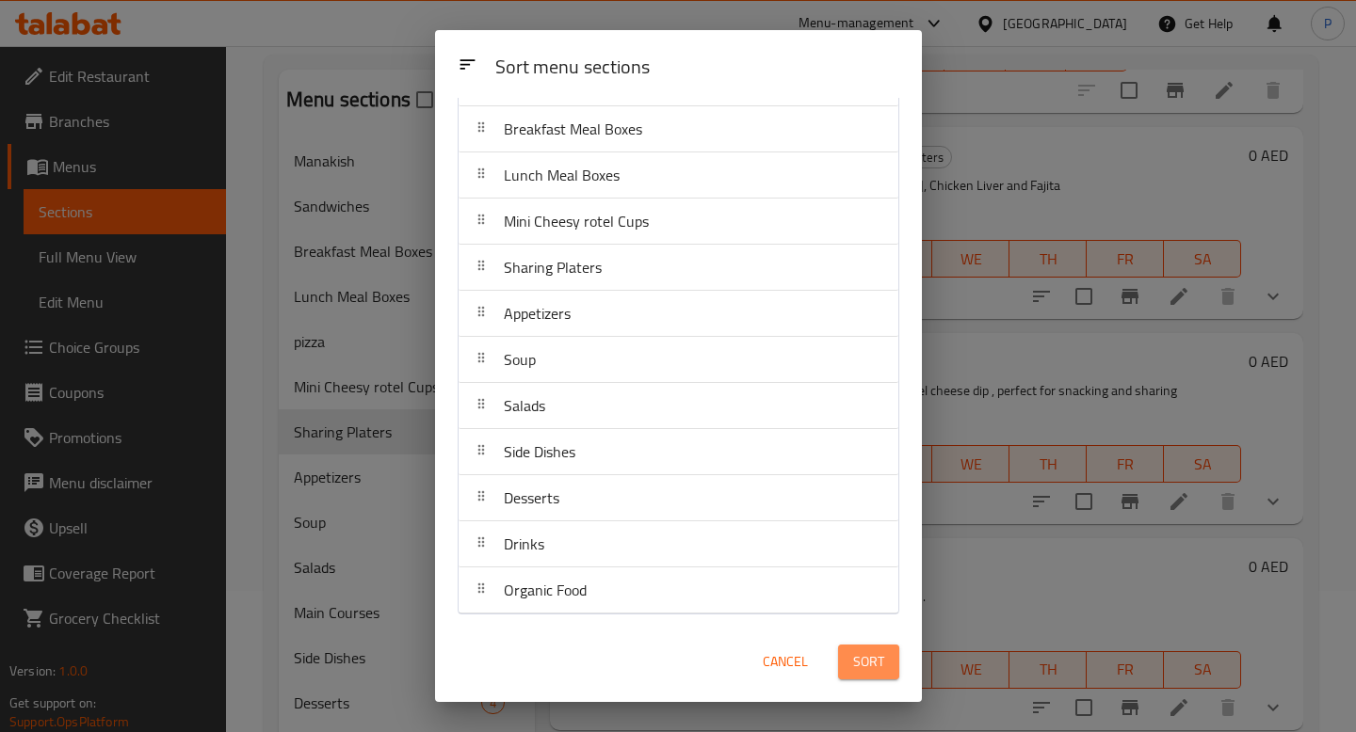
click at [850, 666] on button "Sort" at bounding box center [868, 662] width 61 height 35
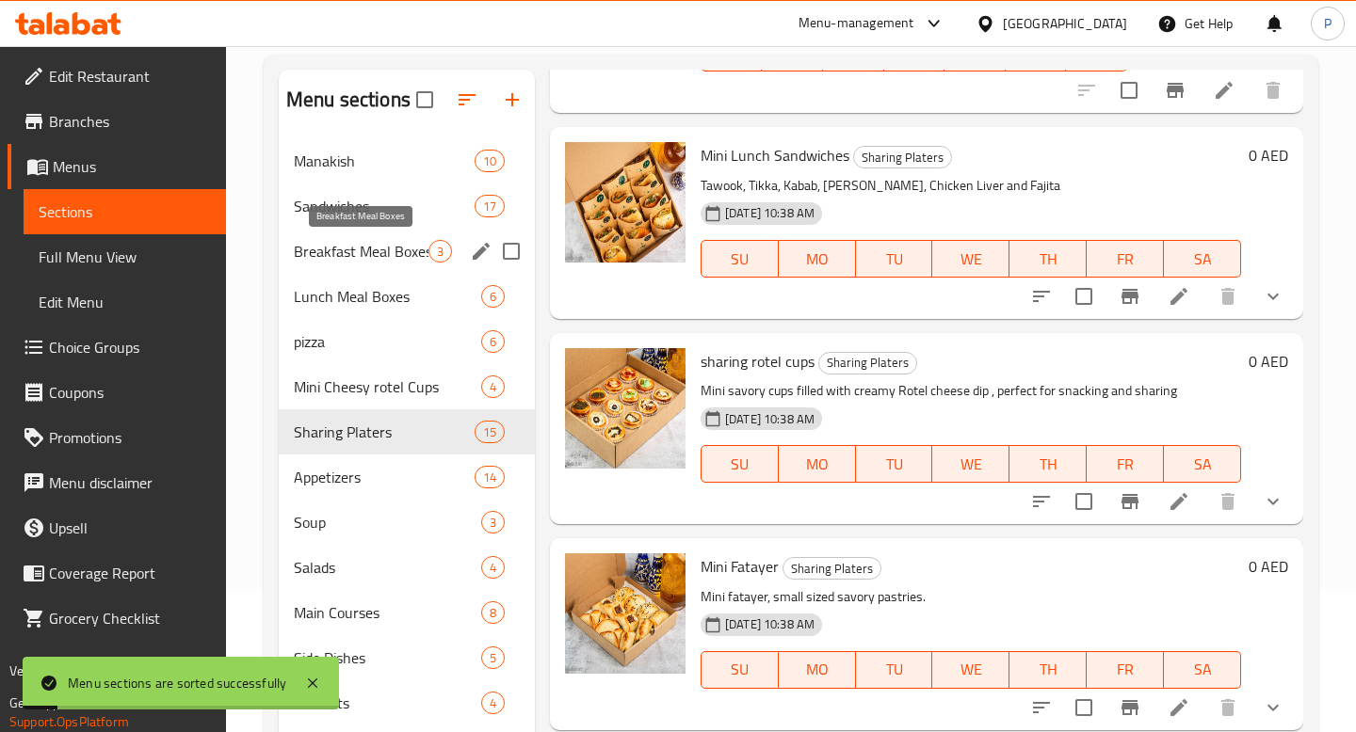
click at [383, 260] on span "Breakfast Meal Boxes" at bounding box center [361, 251] width 135 height 23
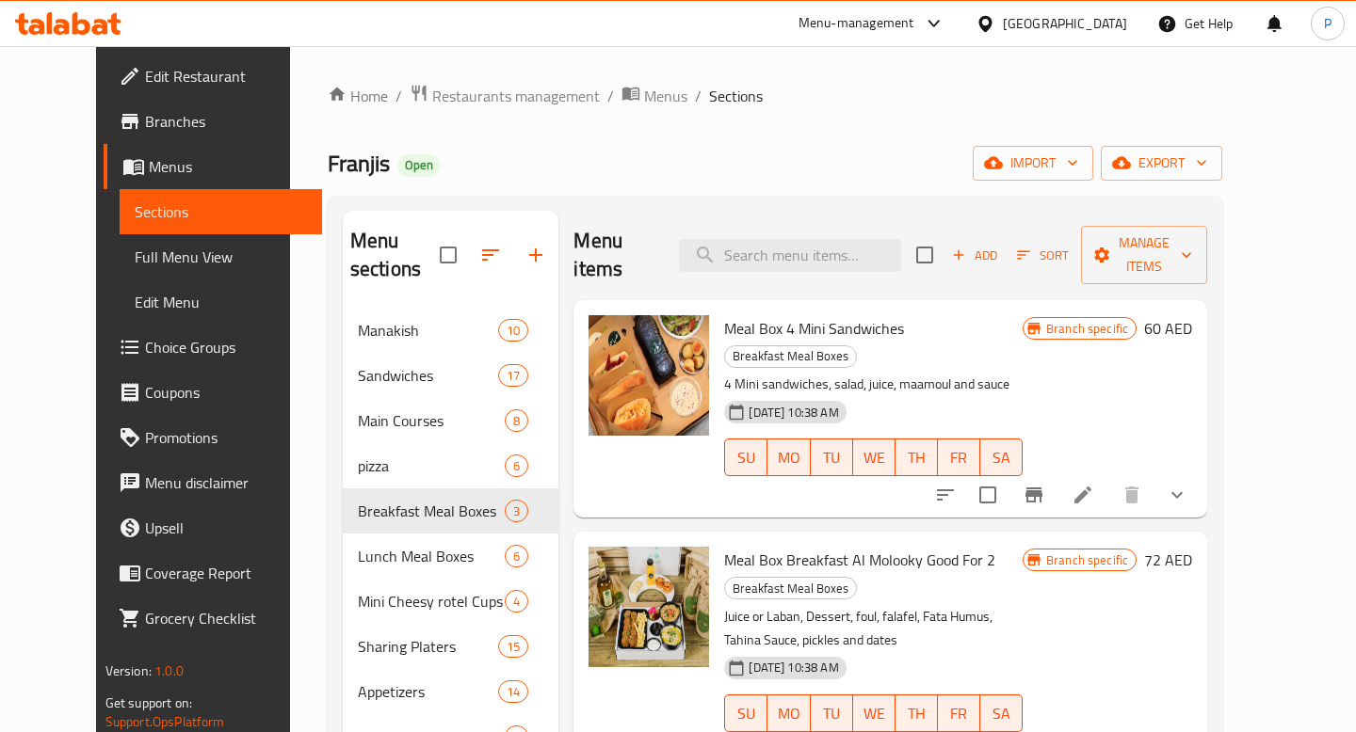
click at [410, 632] on div "Sharing Platers 15" at bounding box center [451, 646] width 217 height 45
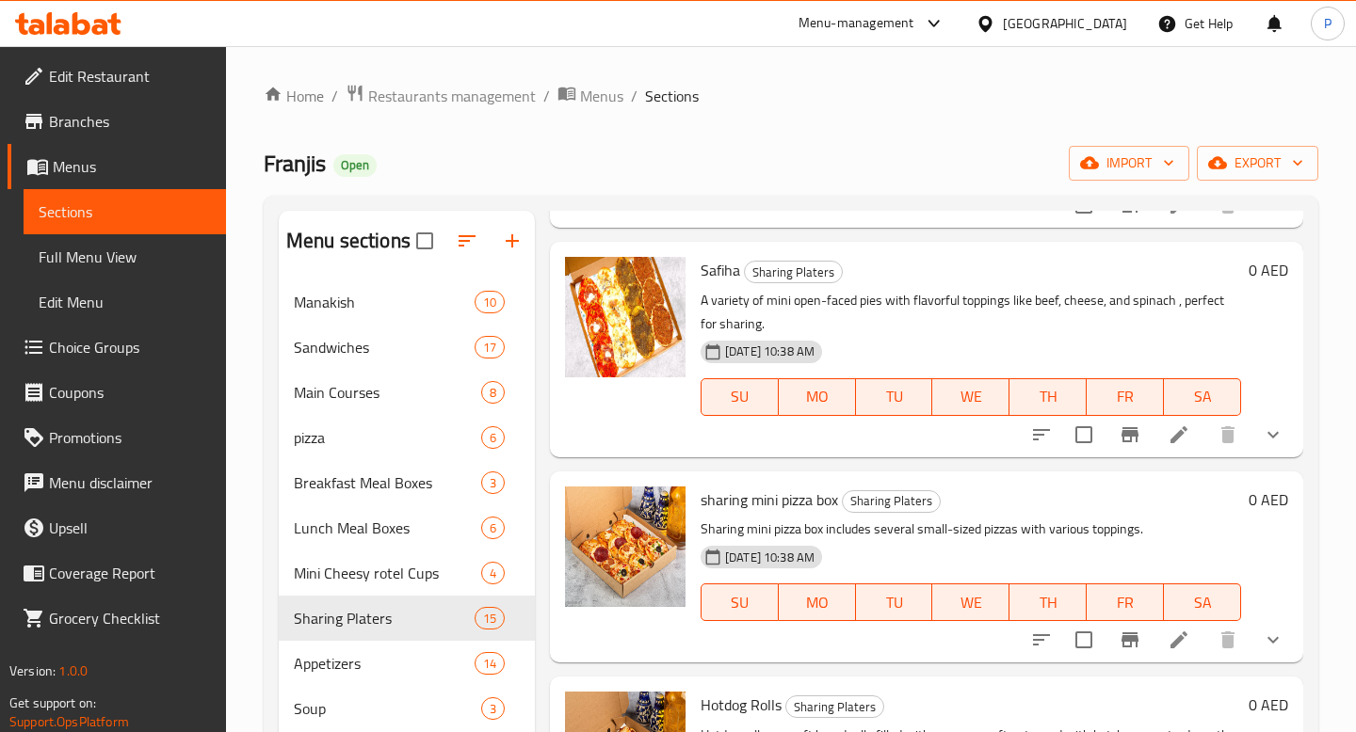
scroll to position [1065, 0]
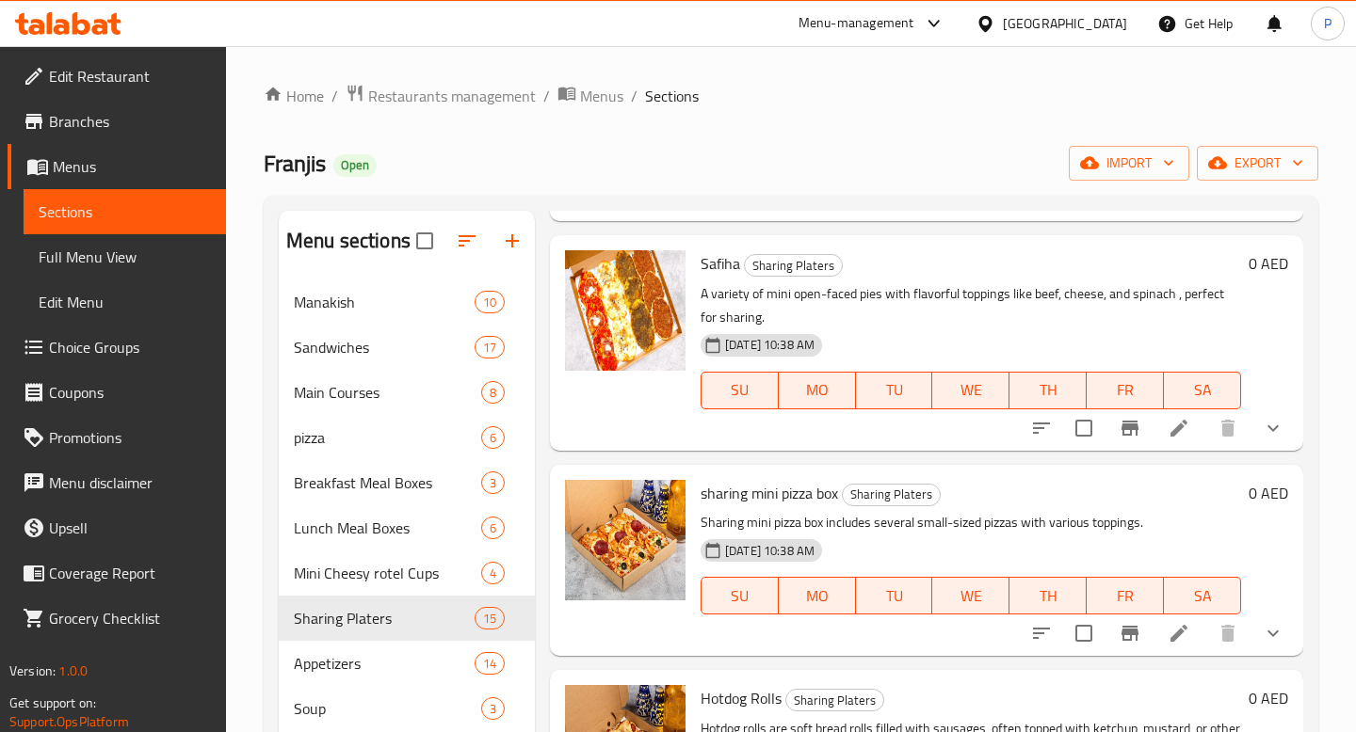
click at [1259, 629] on button "show more" at bounding box center [1272, 633] width 45 height 45
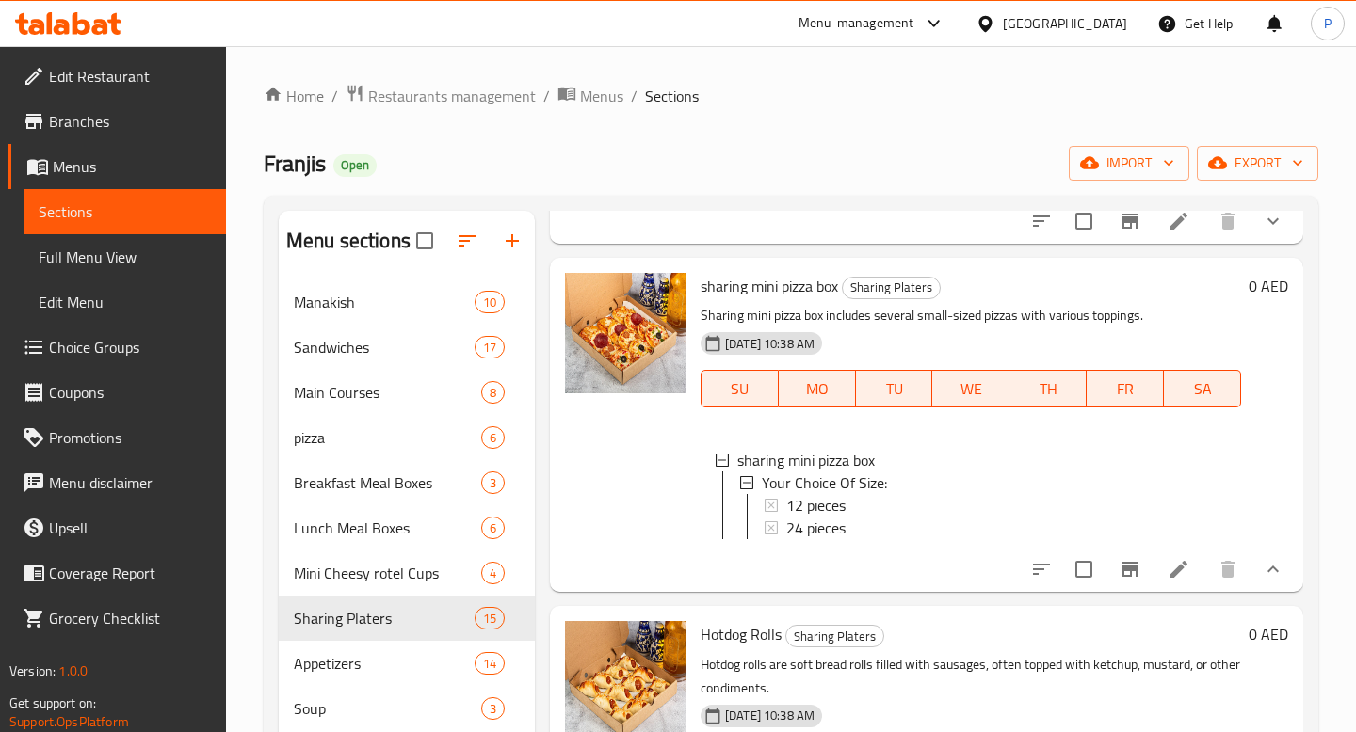
scroll to position [1271, 0]
click at [371, 521] on span "Lunch Meal Boxes" at bounding box center [387, 528] width 187 height 23
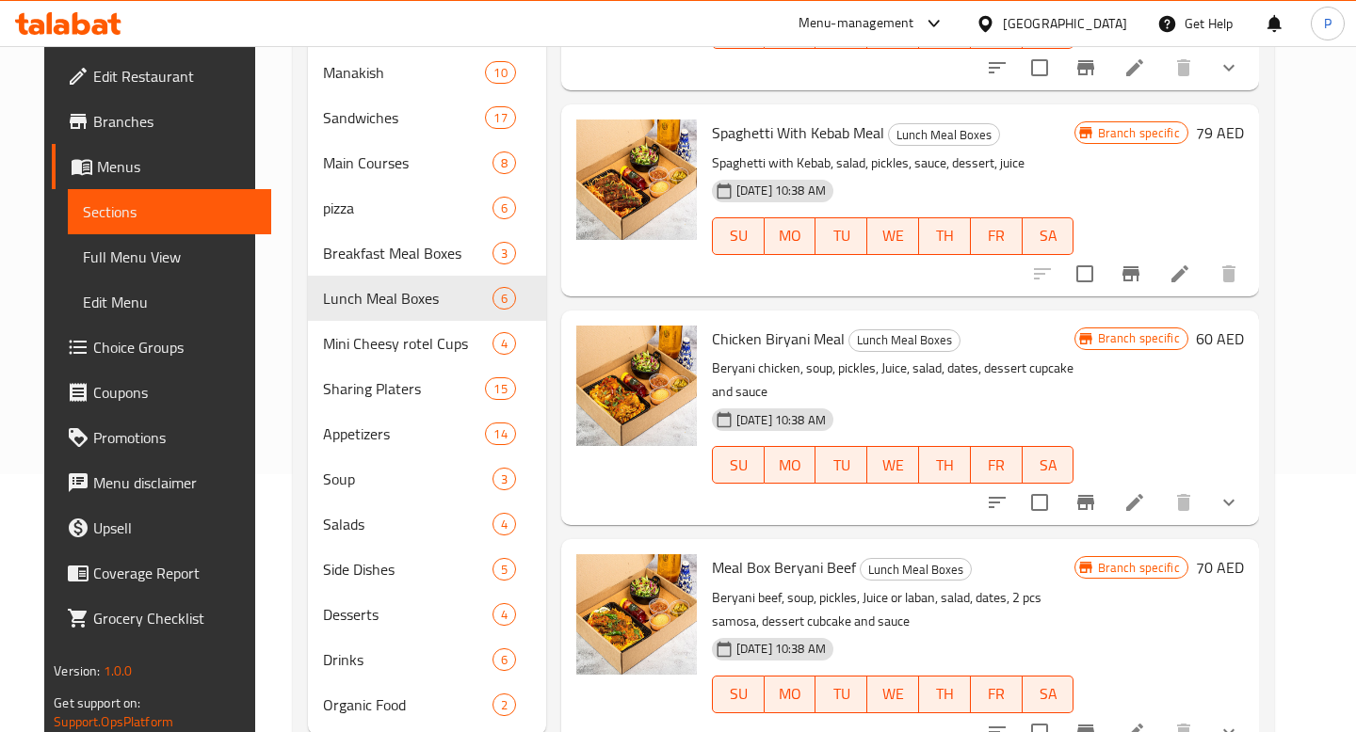
scroll to position [285, 0]
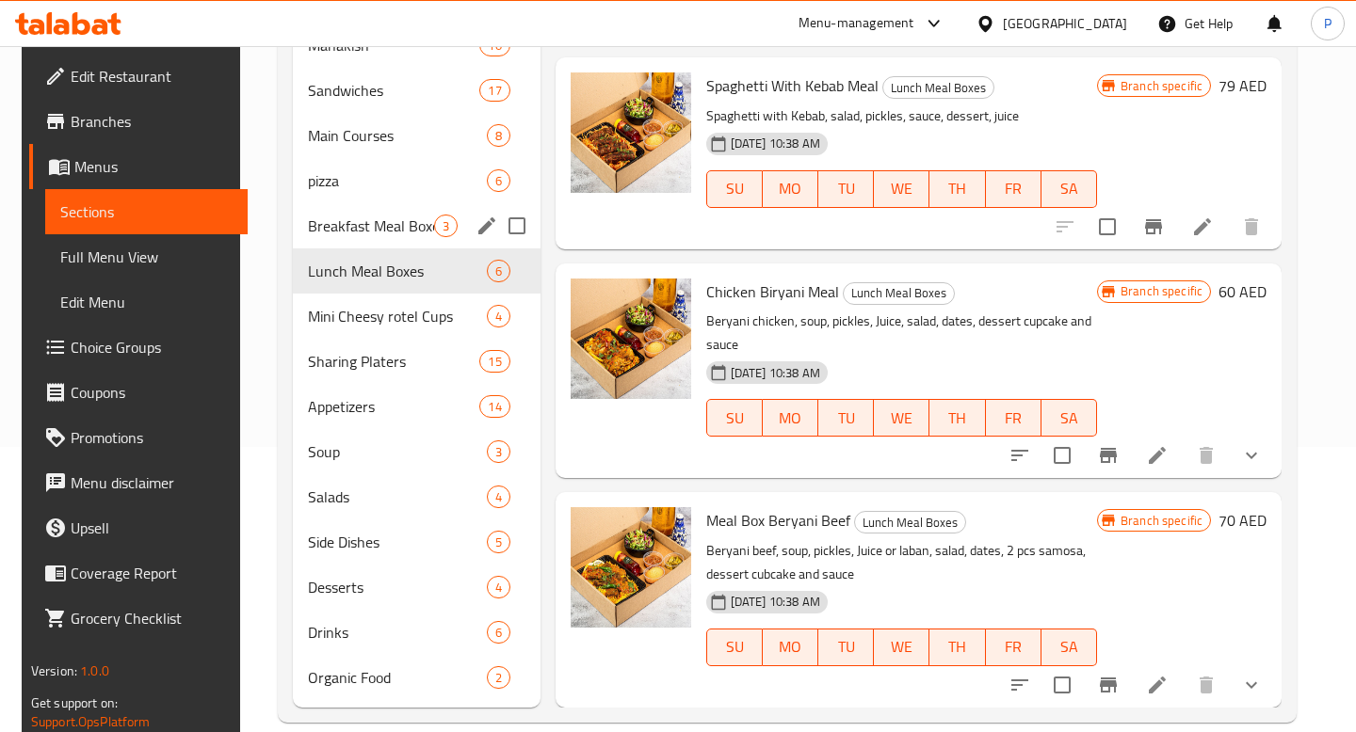
click at [368, 212] on div "Breakfast Meal Boxes 3" at bounding box center [417, 225] width 248 height 45
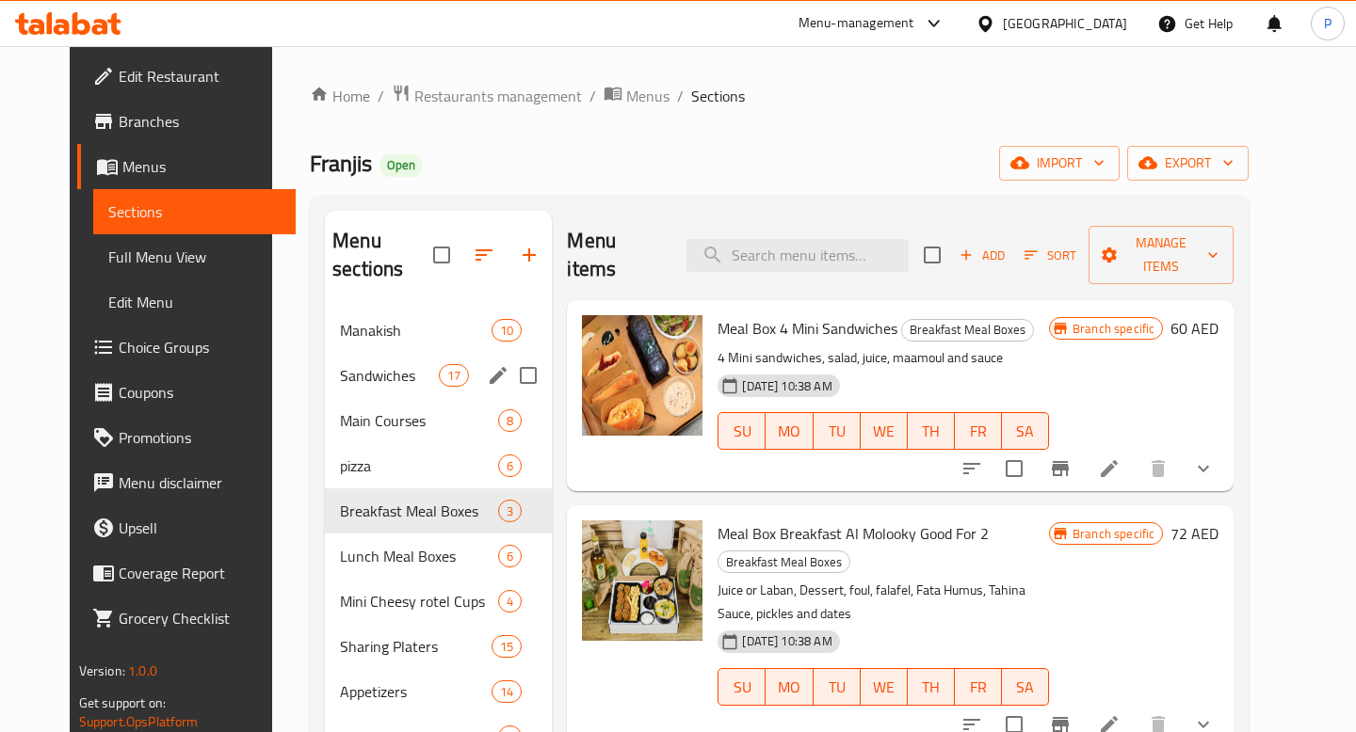
click at [393, 366] on div "Sandwiches 17" at bounding box center [438, 375] width 227 height 45
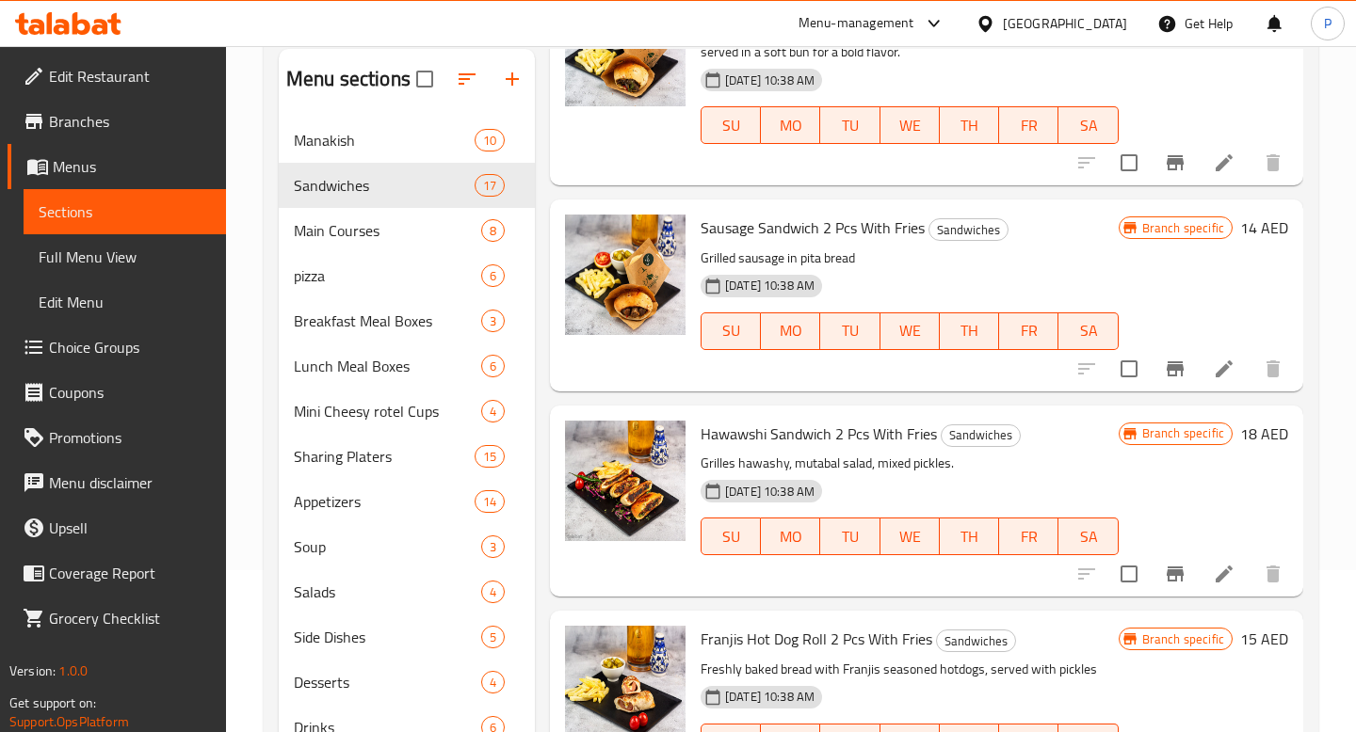
scroll to position [158, 0]
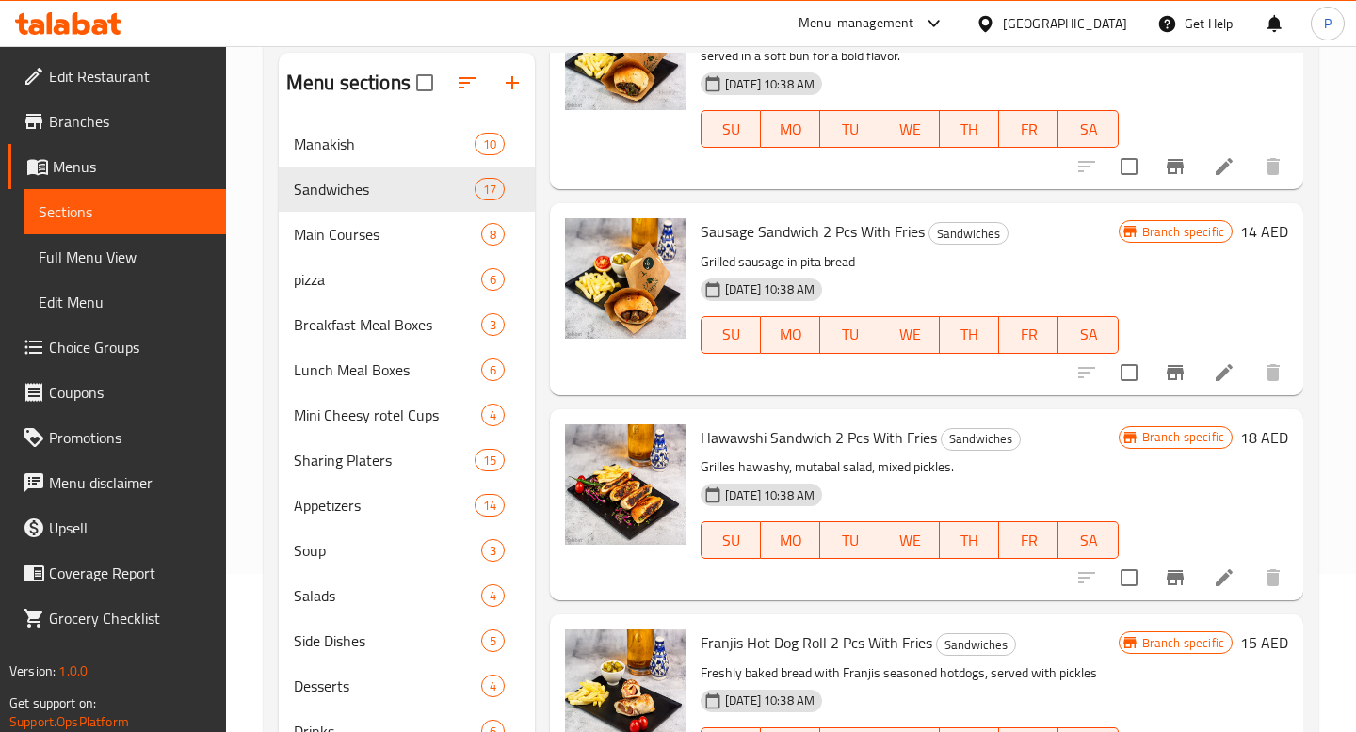
click at [363, 148] on span "Manakish" at bounding box center [384, 144] width 181 height 23
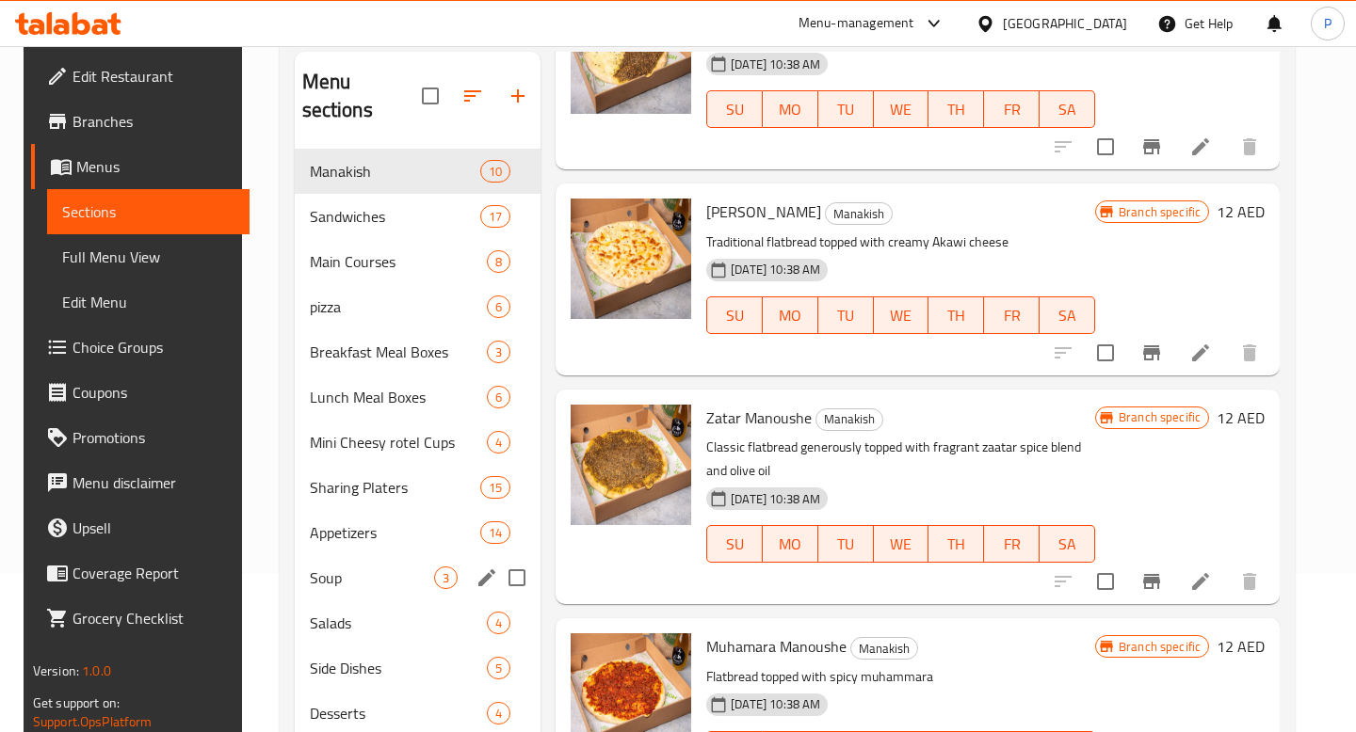
scroll to position [135, 0]
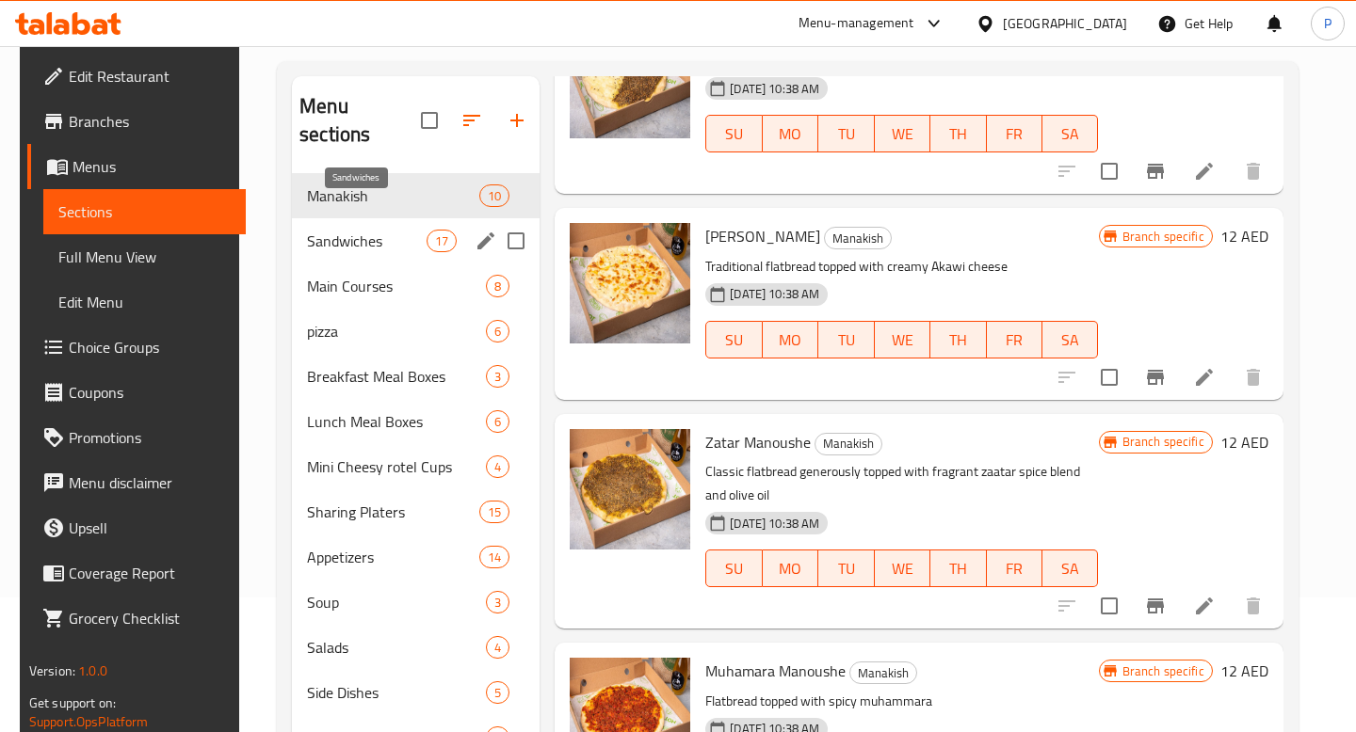
click at [361, 230] on span "Sandwiches" at bounding box center [367, 241] width 120 height 23
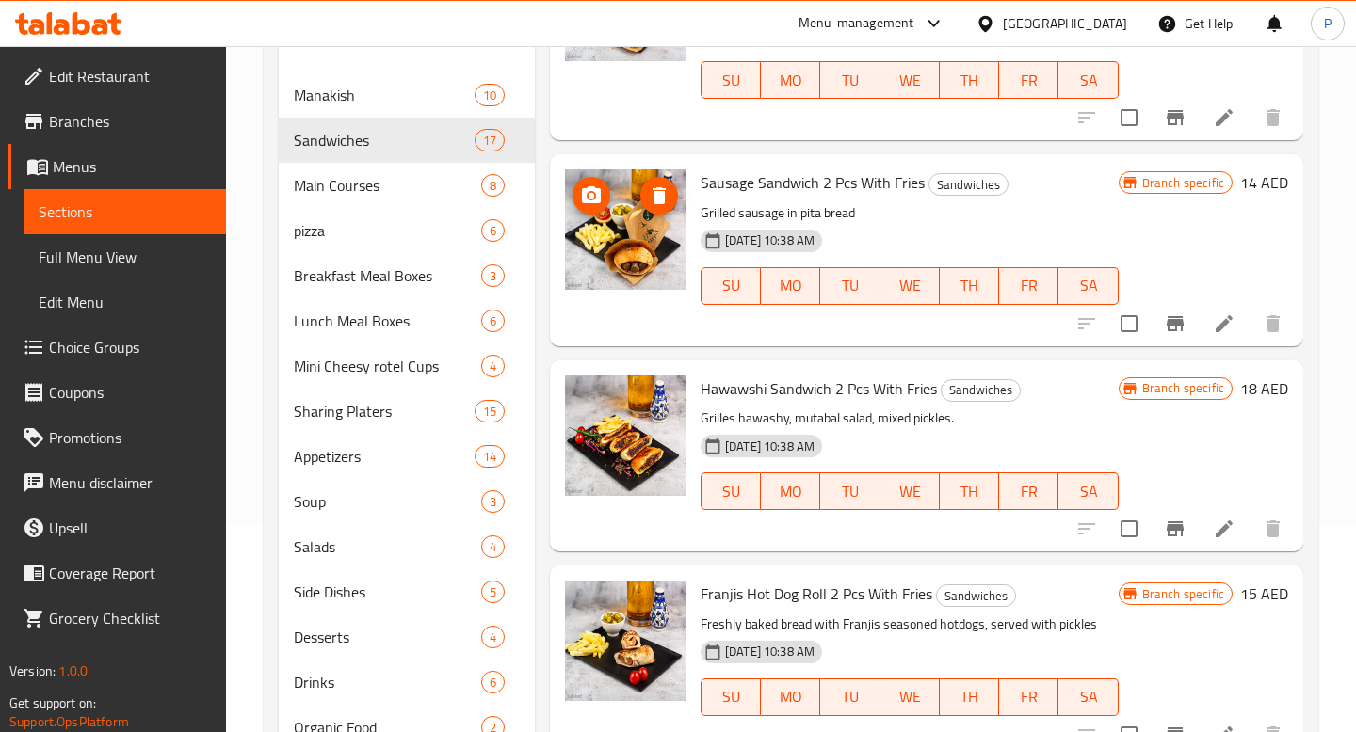
scroll to position [285, 0]
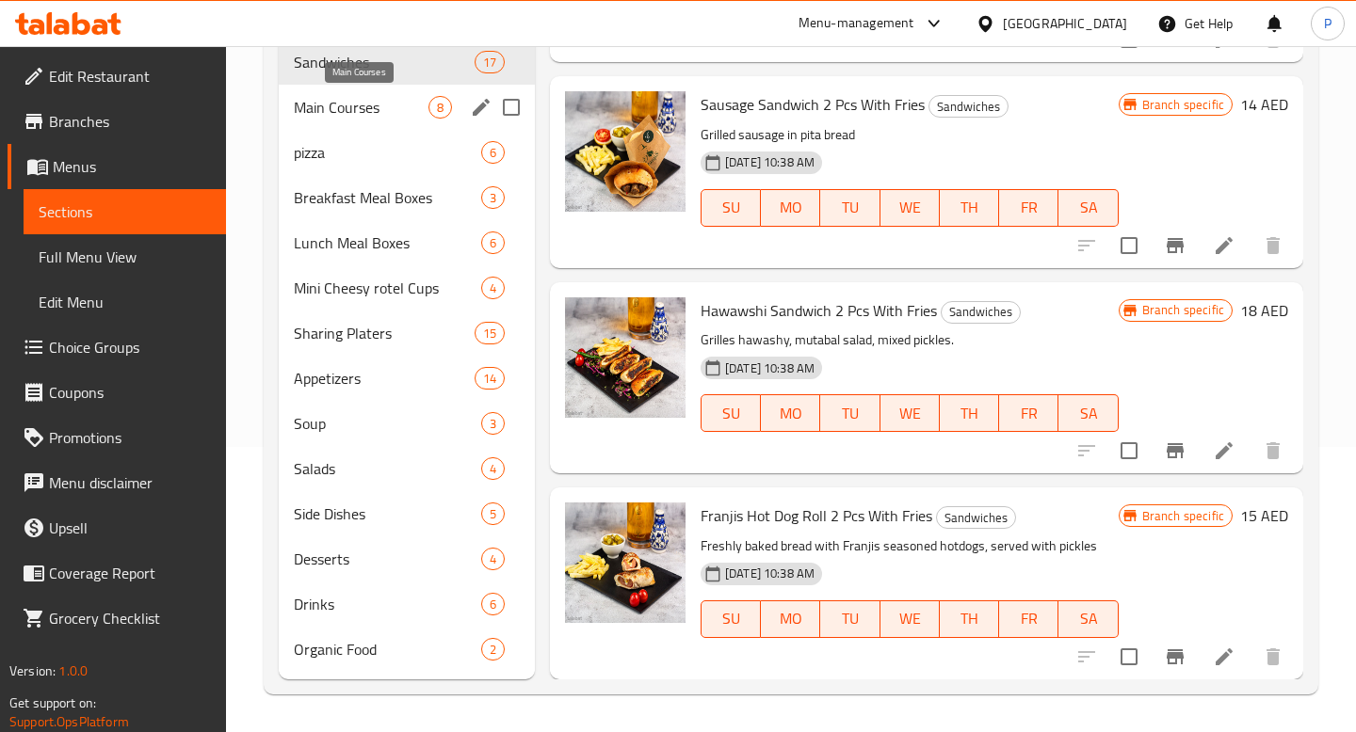
click at [367, 97] on span "Main Courses" at bounding box center [361, 107] width 135 height 23
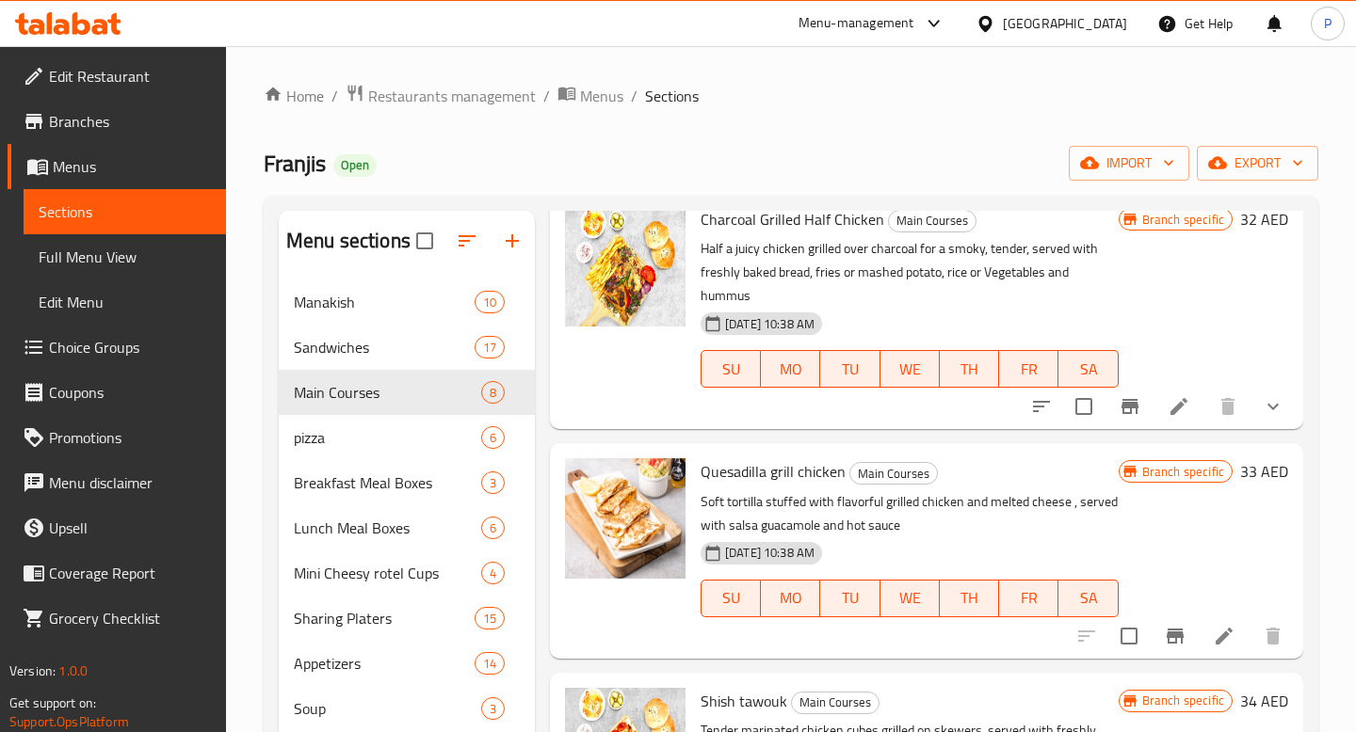
scroll to position [82, 0]
click at [478, 392] on icon "edit" at bounding box center [481, 392] width 17 height 17
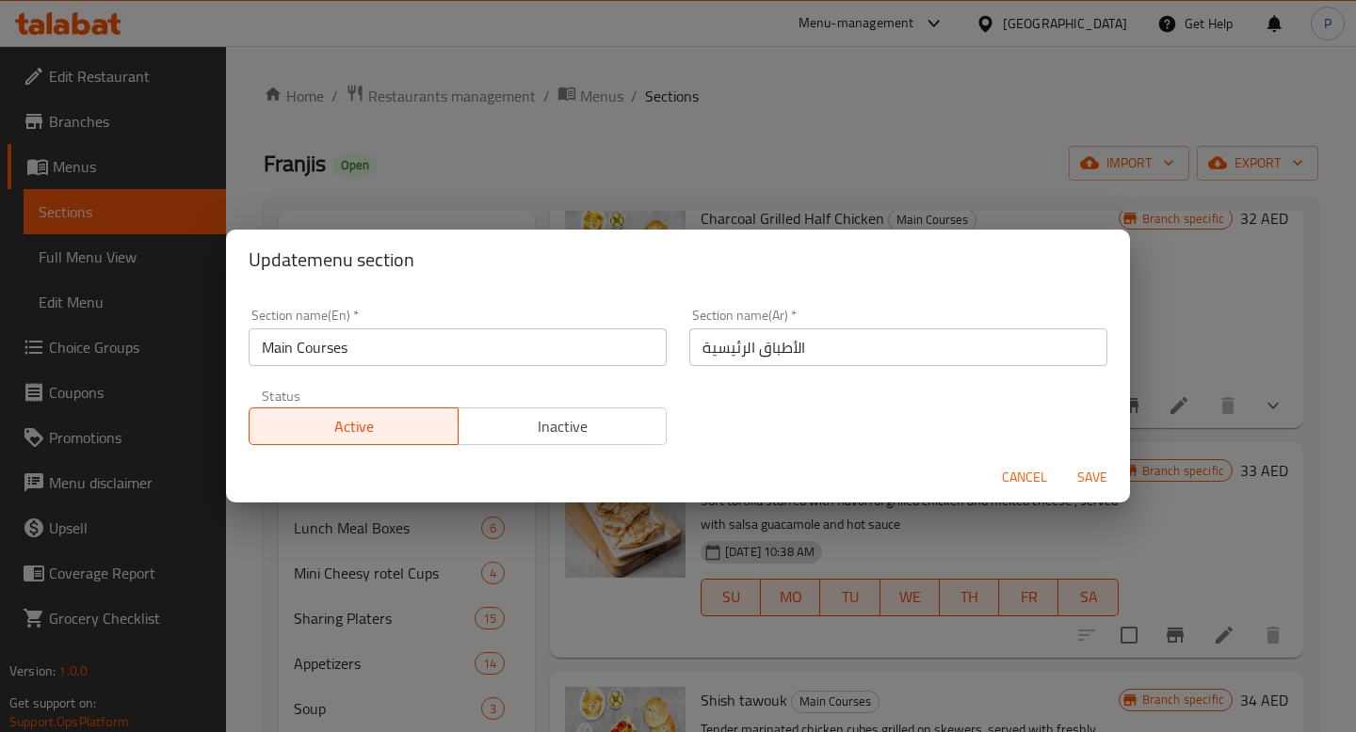
click at [413, 335] on input "Main Courses" at bounding box center [458, 348] width 418 height 38
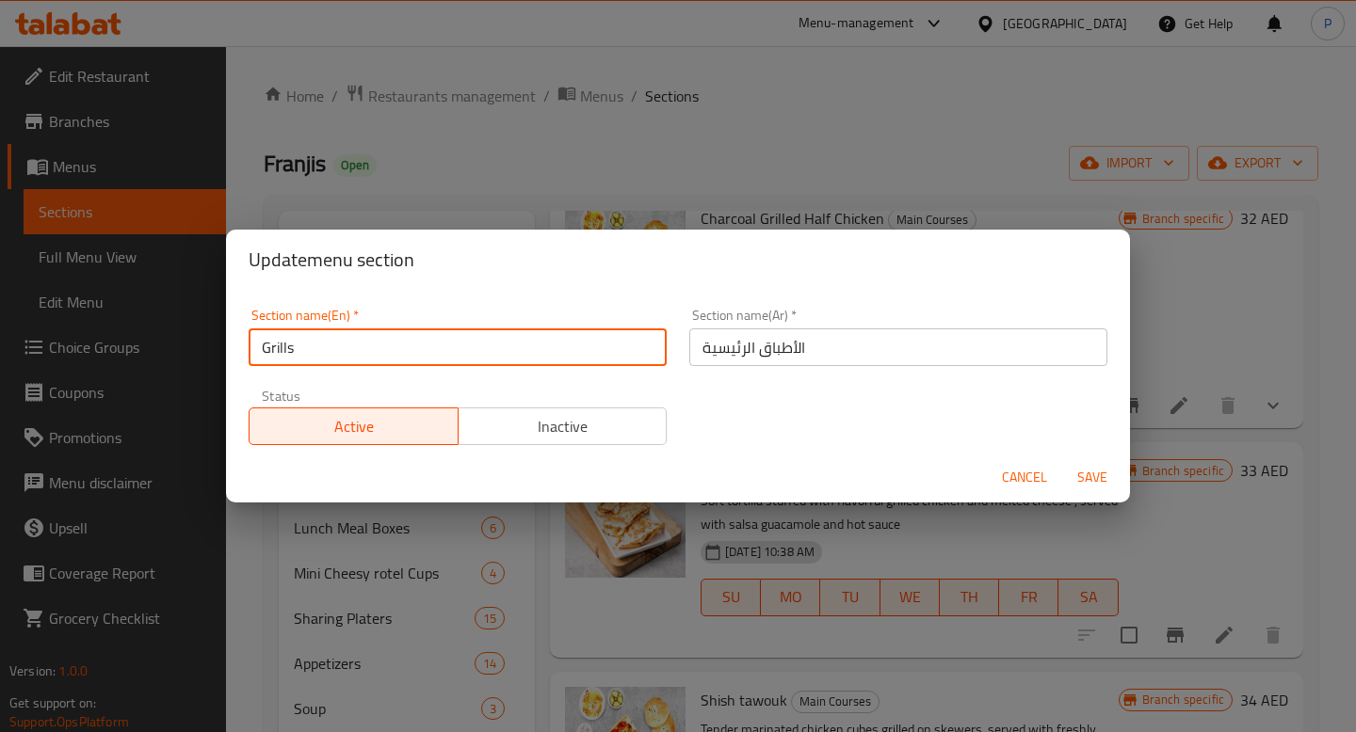
type input "Grills"
click at [1097, 485] on span "Save" at bounding box center [1091, 478] width 45 height 24
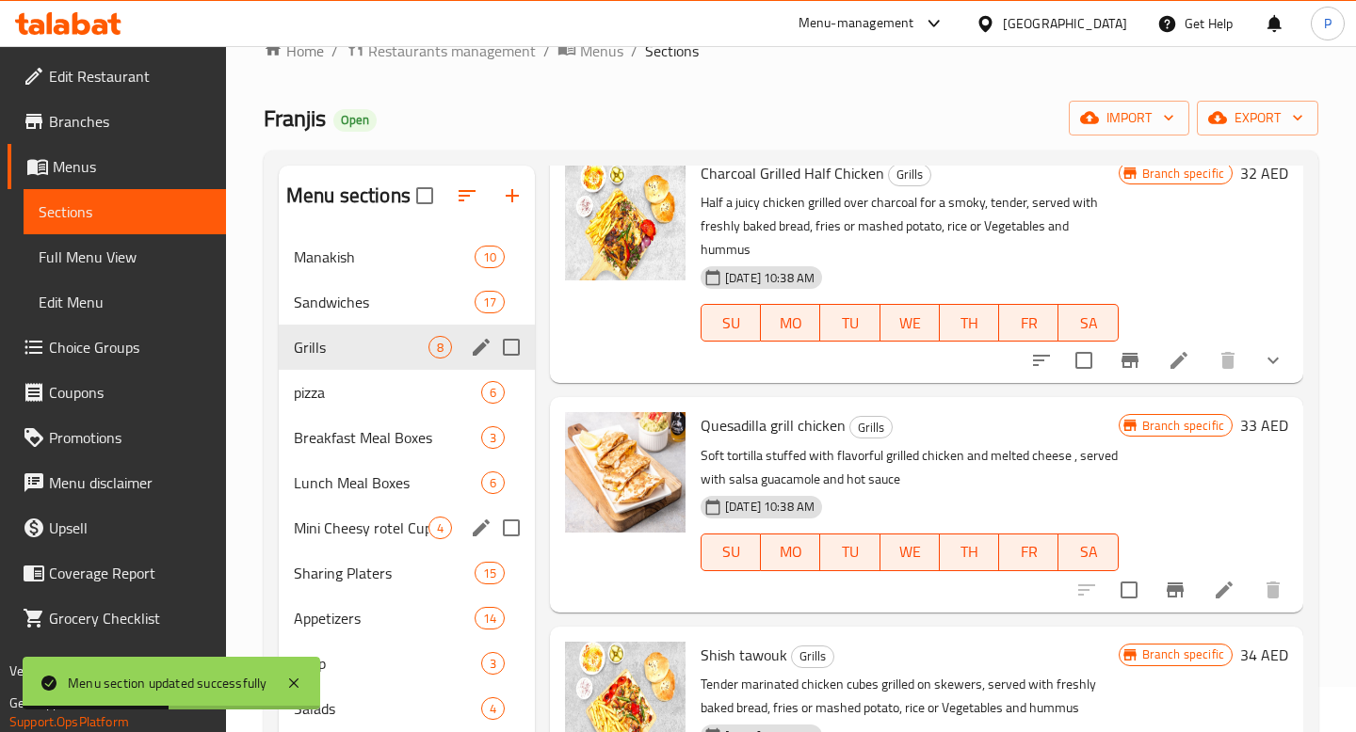
scroll to position [57, 0]
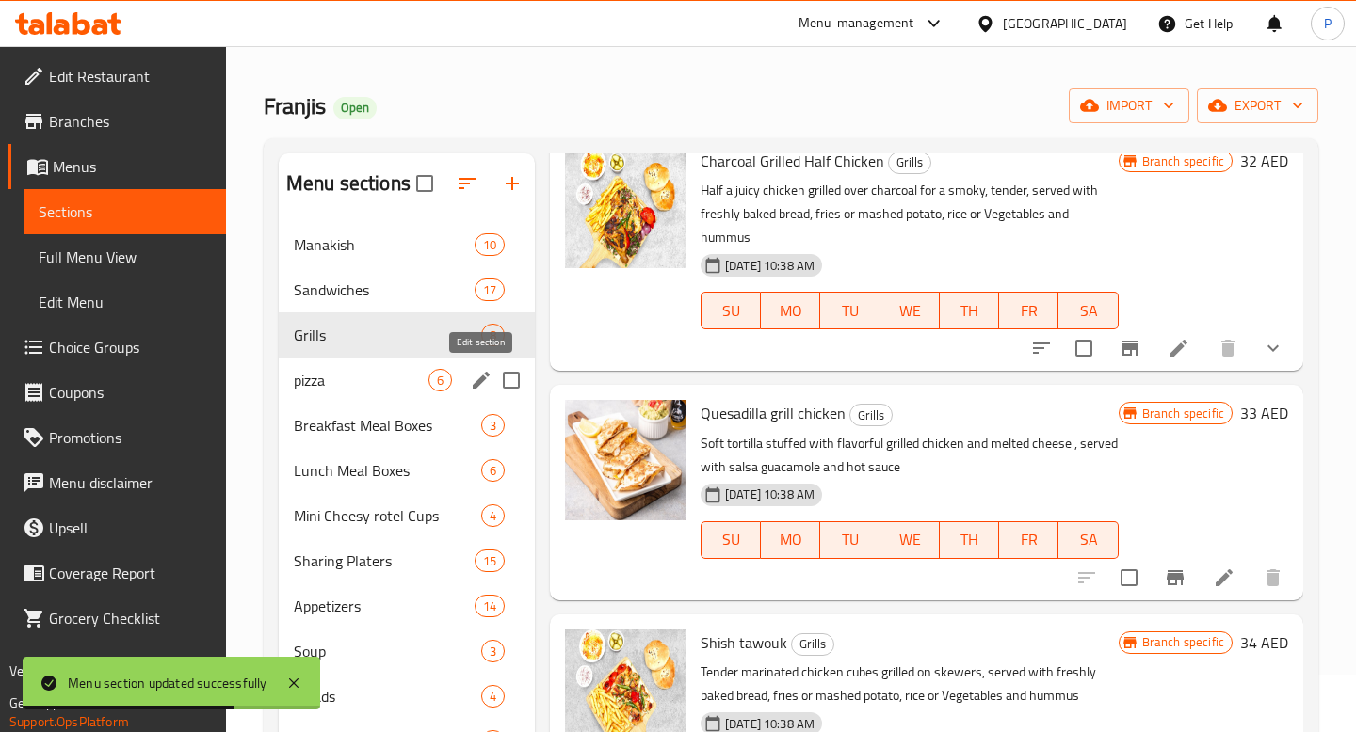
click at [477, 380] on icon "edit" at bounding box center [481, 380] width 17 height 17
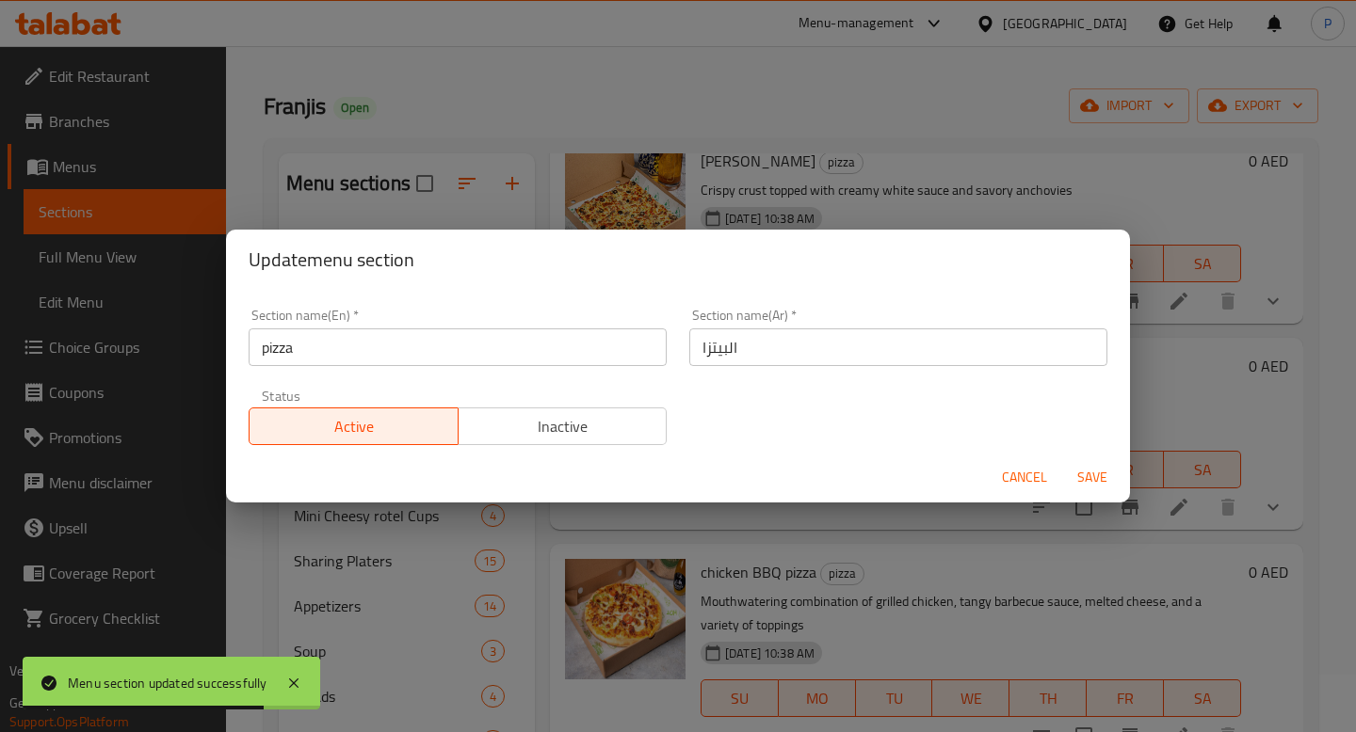
click at [411, 343] on input "pizza" at bounding box center [458, 348] width 418 height 38
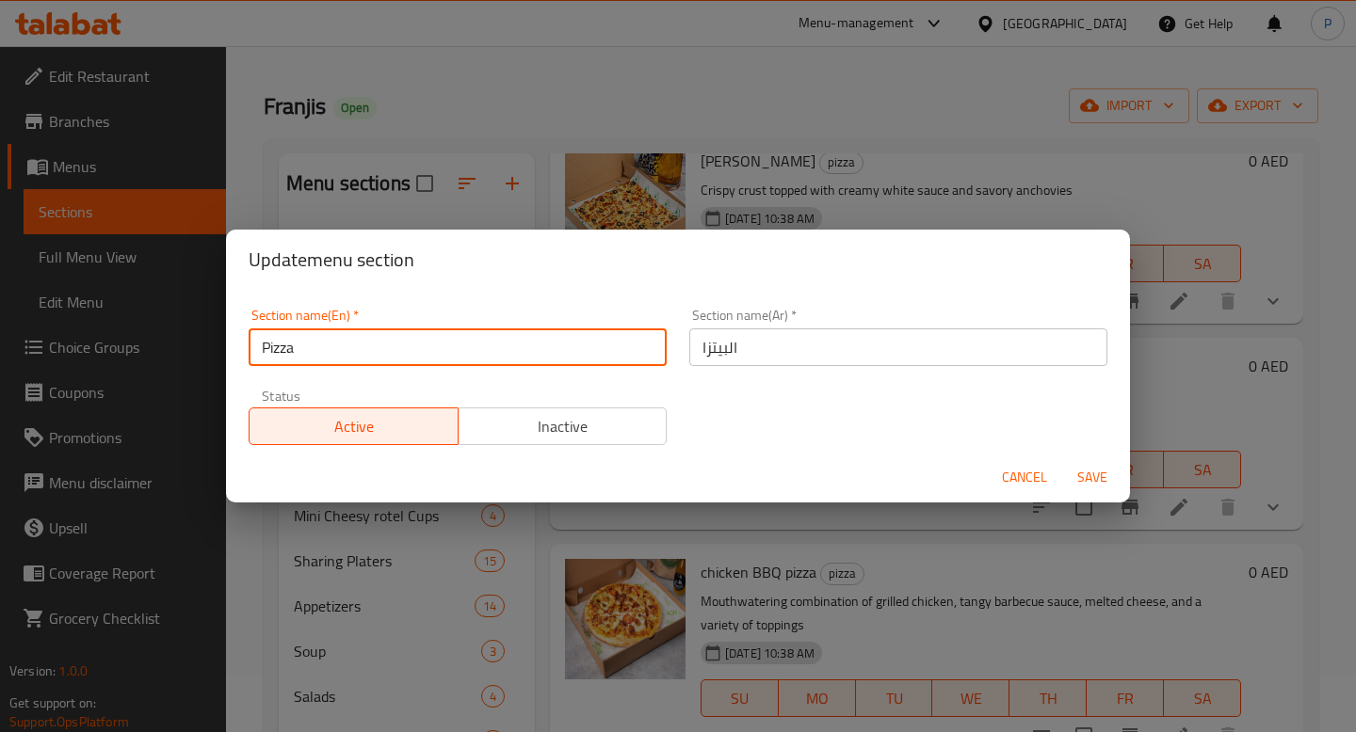
type input "Pizza"
click at [1097, 468] on span "Save" at bounding box center [1091, 478] width 45 height 24
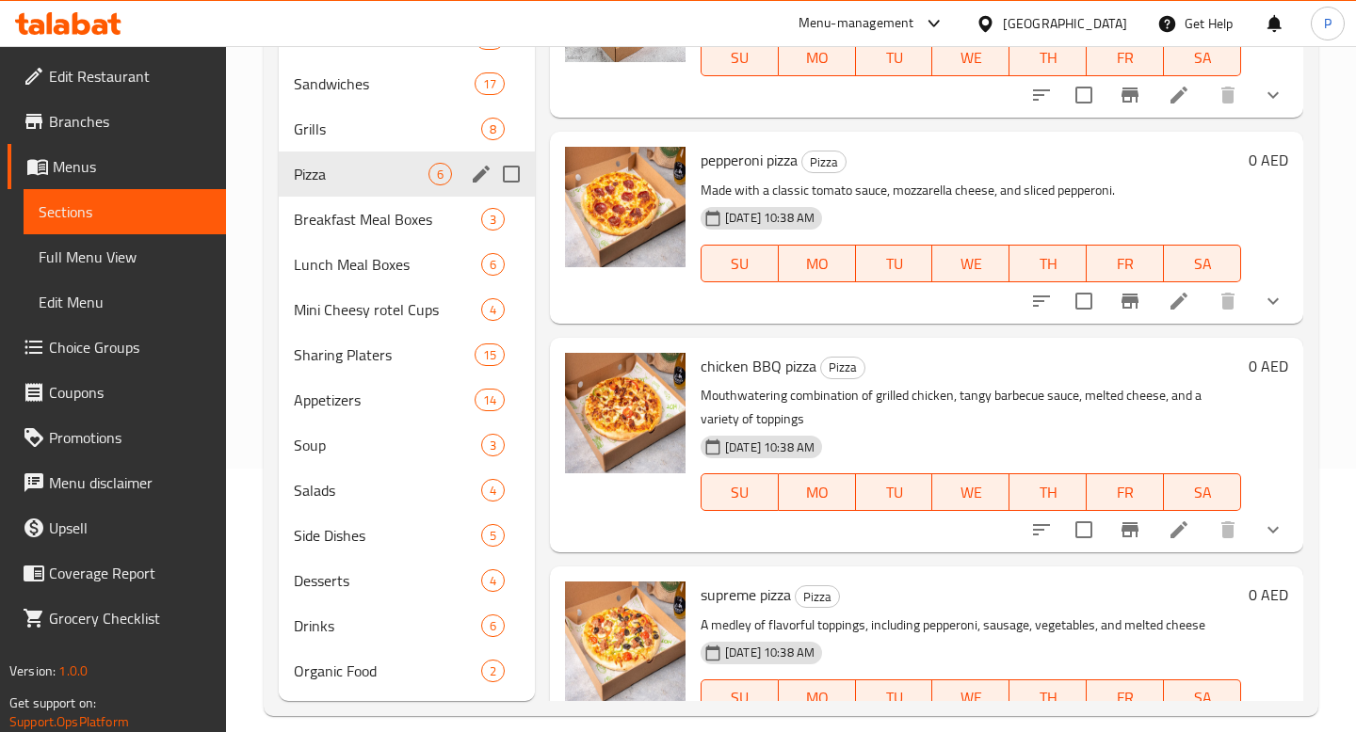
scroll to position [82, 0]
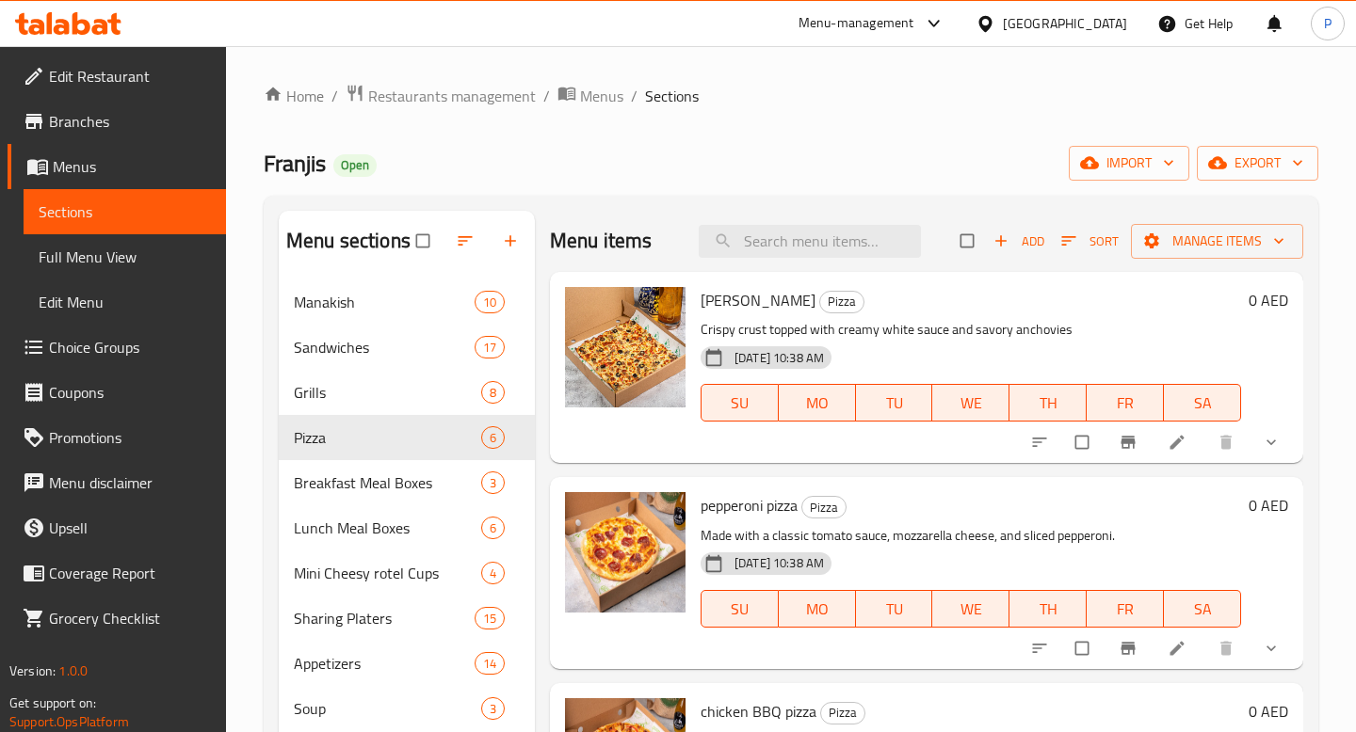
click at [873, 30] on div "Menu-management" at bounding box center [856, 23] width 116 height 23
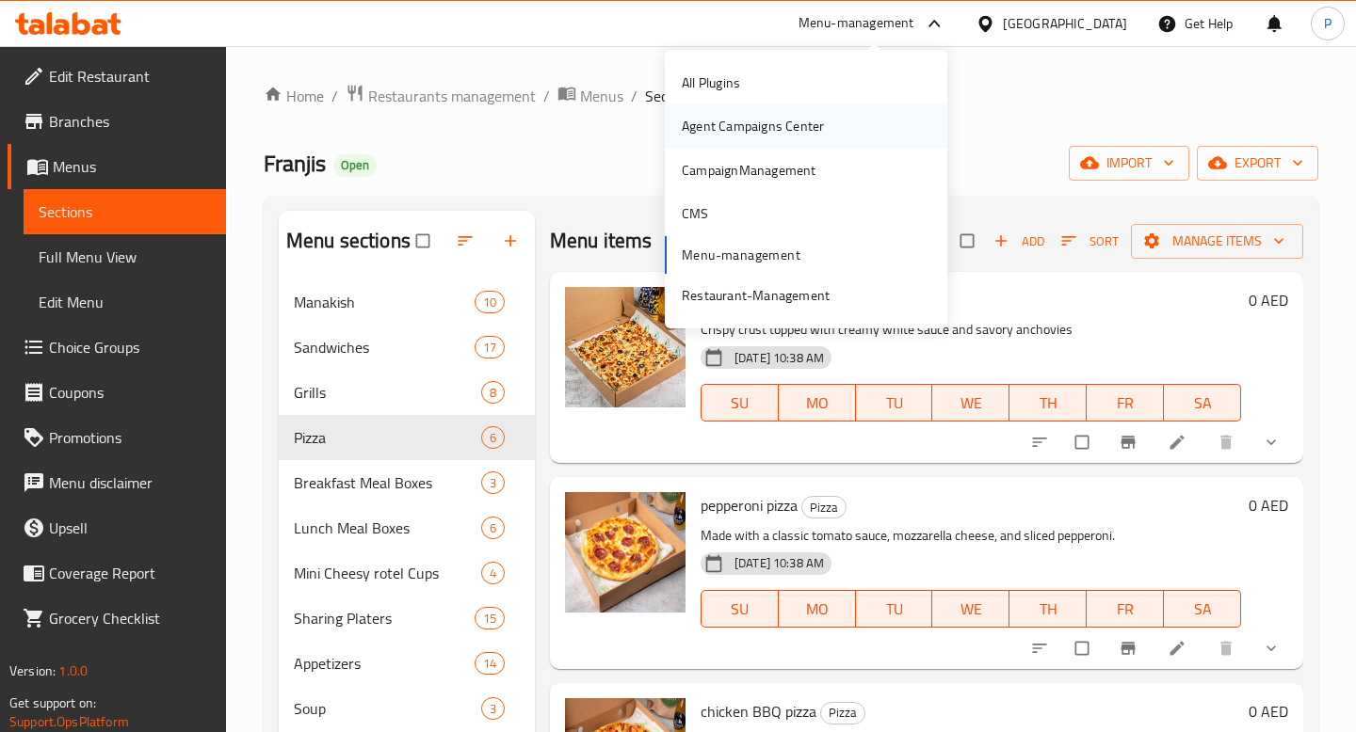
click at [842, 134] on div "Agent Campaigns Center" at bounding box center [806, 125] width 282 height 43
